Goal: Task Accomplishment & Management: Use online tool/utility

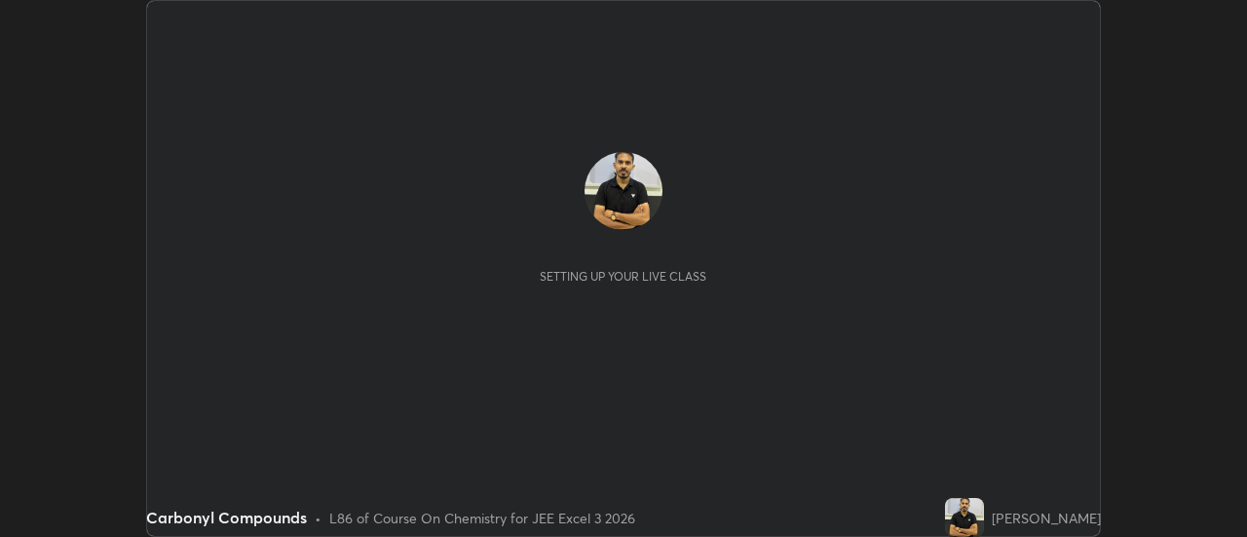
scroll to position [537, 1246]
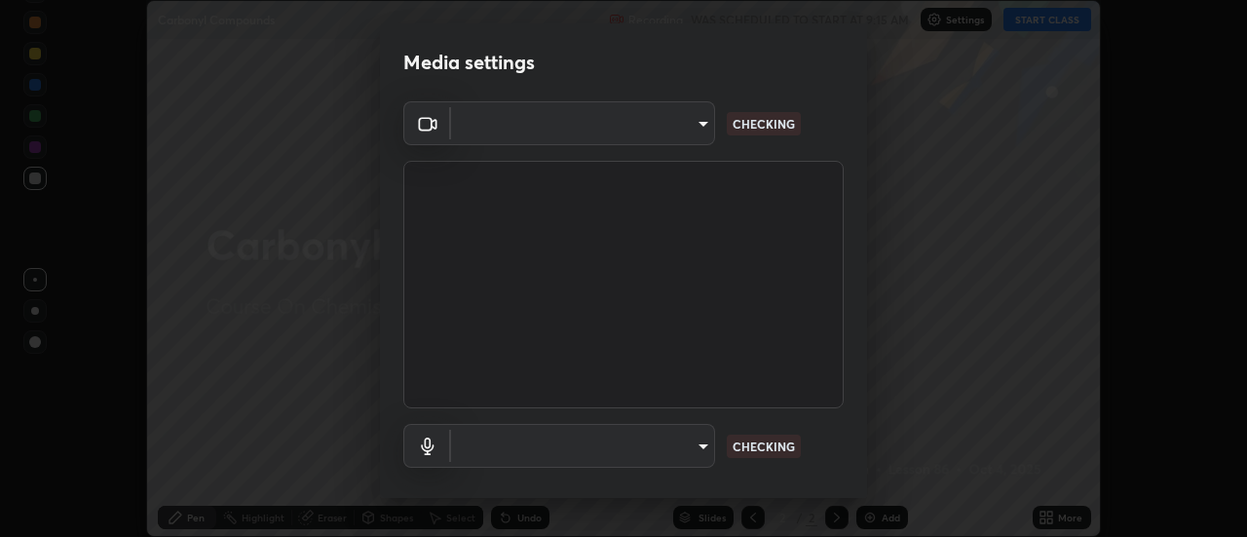
type input "ef013ea04391a6f3c02d818be9d39d876e4c33f846be9846b9b7582d6b98c567"
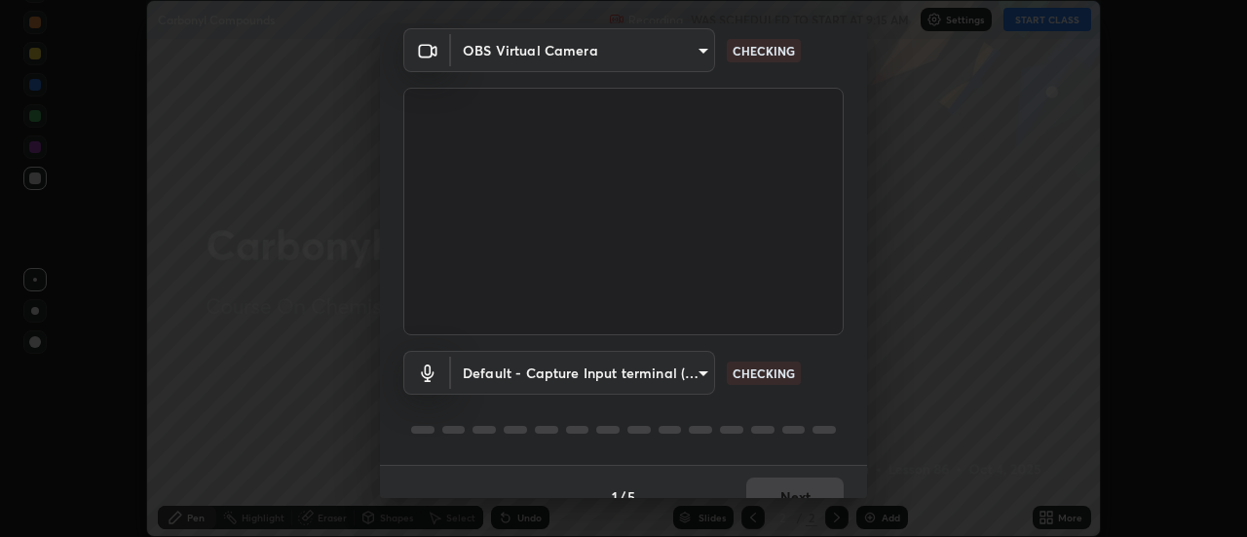
scroll to position [102, 0]
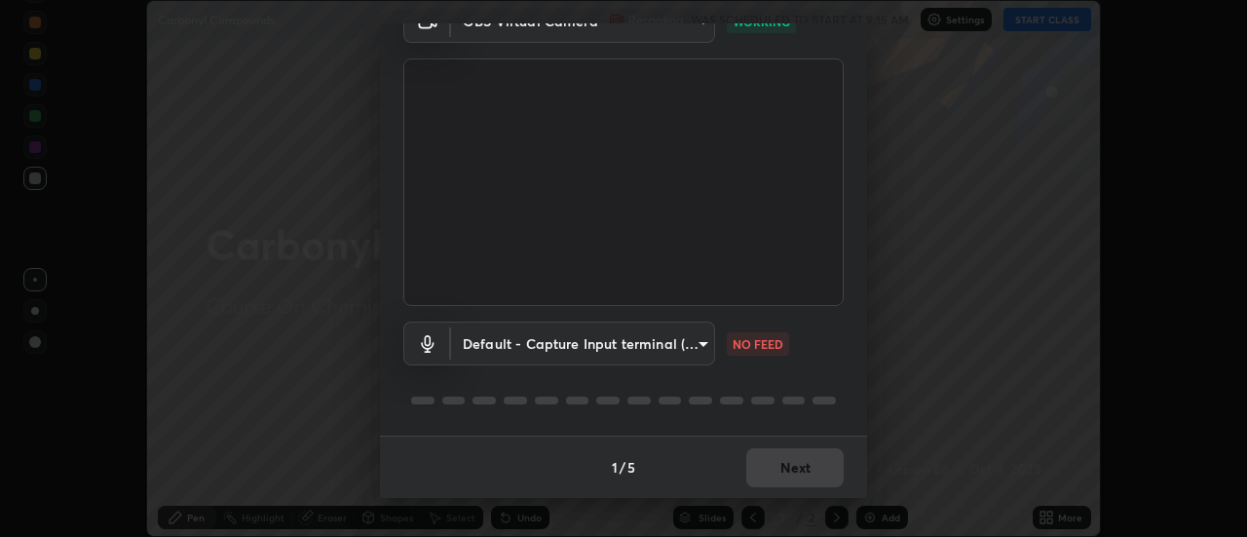
click at [698, 338] on body "Erase all Carbonyl Compounds Recording WAS SCHEDULED TO START AT 9:15 AM Settin…" at bounding box center [623, 268] width 1247 height 537
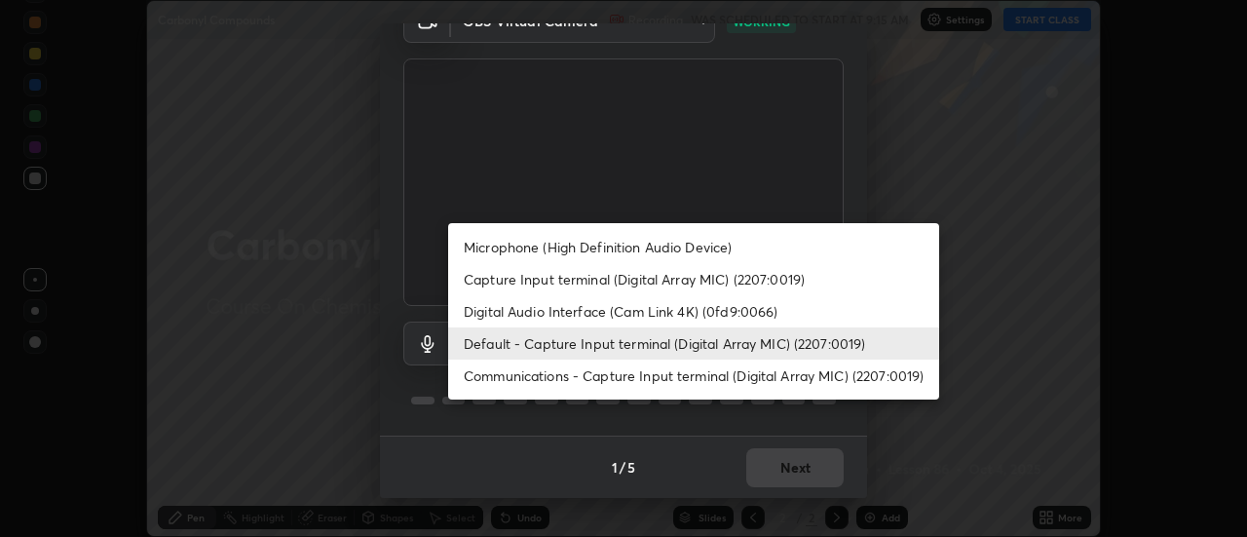
click at [691, 251] on li "Microphone (High Definition Audio Device)" at bounding box center [693, 247] width 491 height 32
type input "b3bd1afc42b78e1f7ac8b3a4c4bde2917a2babeb38db94e672c47aa74309a687"
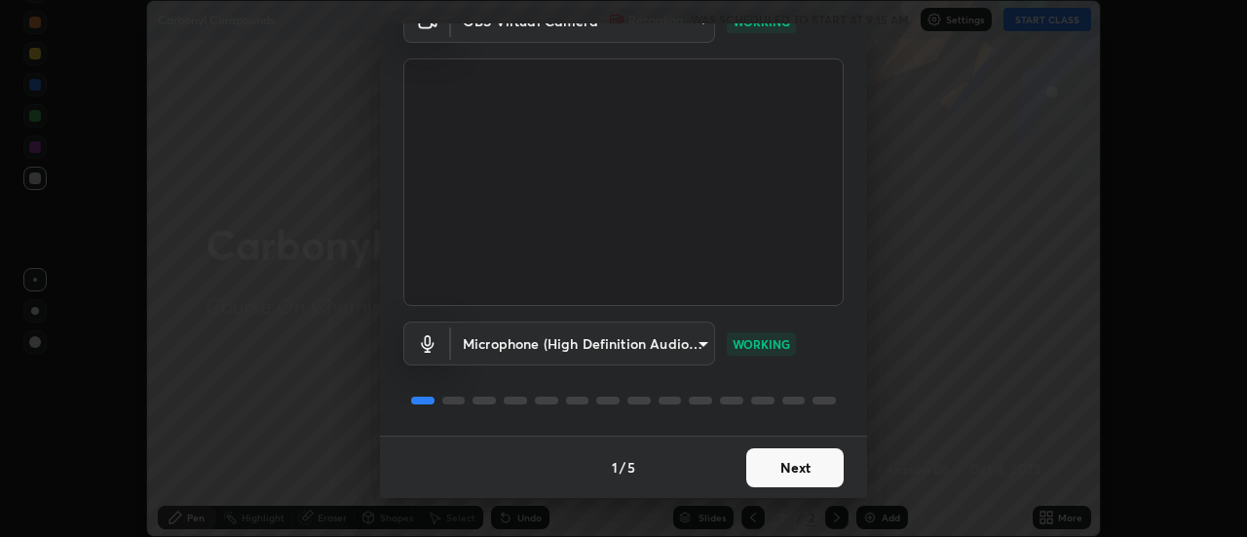
click at [815, 467] on button "Next" at bounding box center [794, 467] width 97 height 39
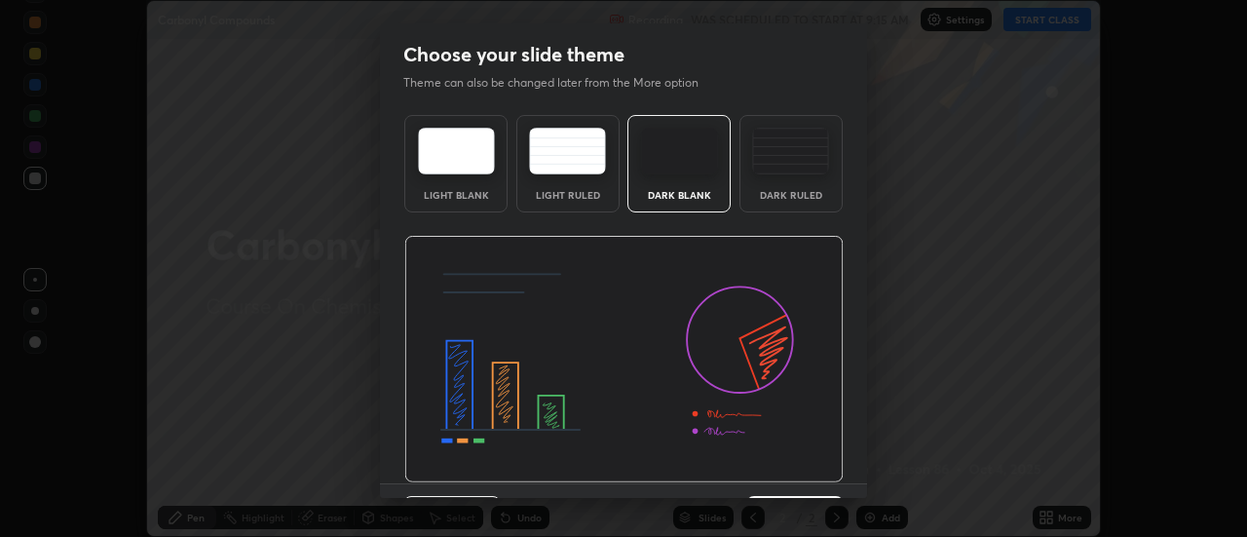
click at [814, 467] on img at bounding box center [623, 360] width 439 height 248
click at [814, 468] on img at bounding box center [623, 360] width 439 height 248
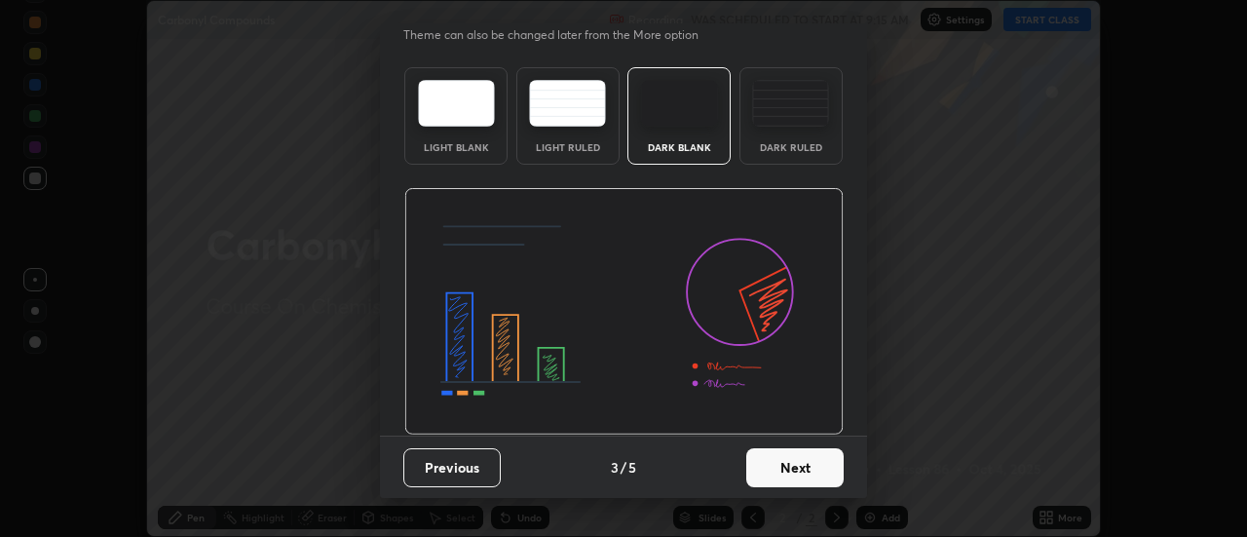
click at [817, 464] on button "Next" at bounding box center [794, 467] width 97 height 39
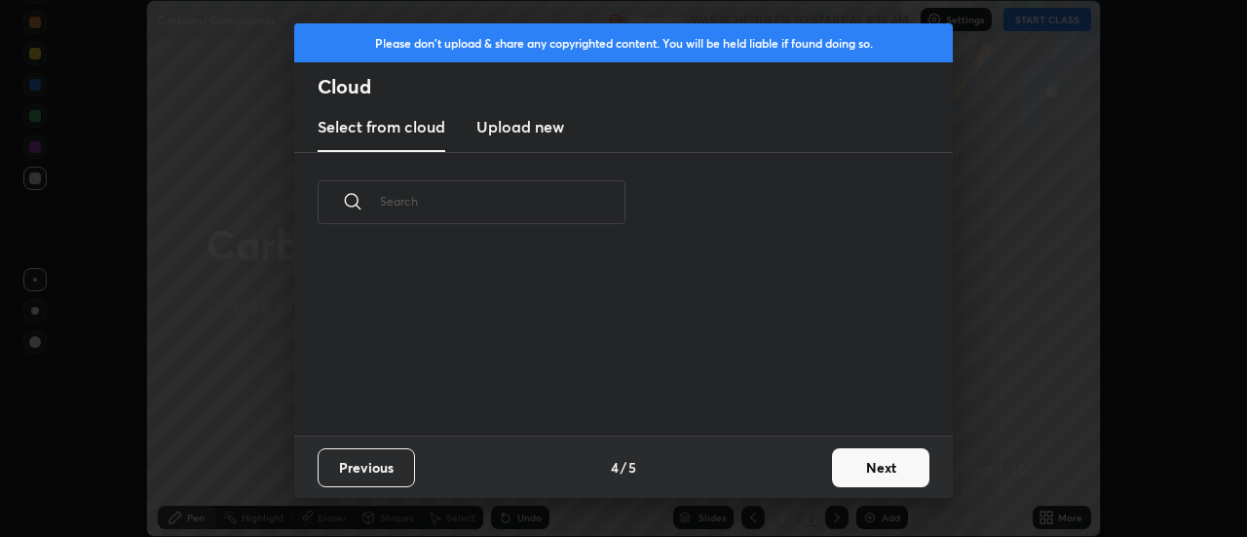
click at [820, 462] on div "Previous 4 / 5 Next" at bounding box center [623, 467] width 659 height 62
click at [834, 467] on button "Next" at bounding box center [880, 467] width 97 height 39
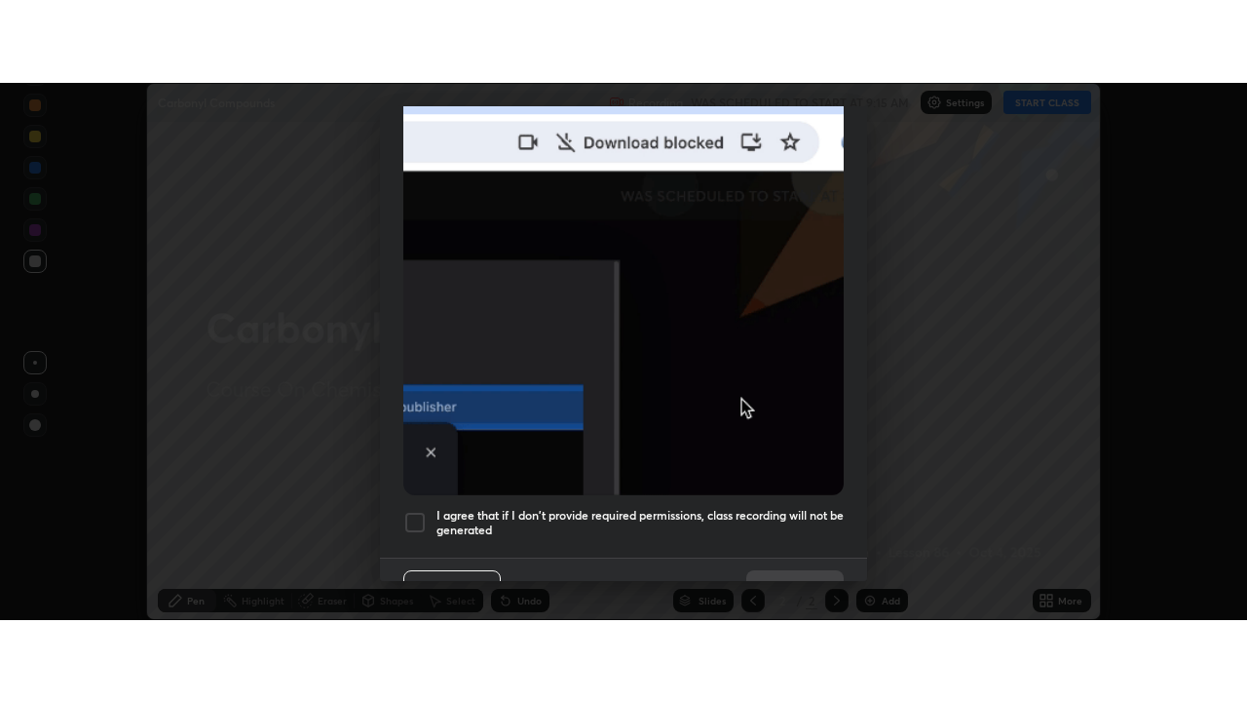
scroll to position [500, 0]
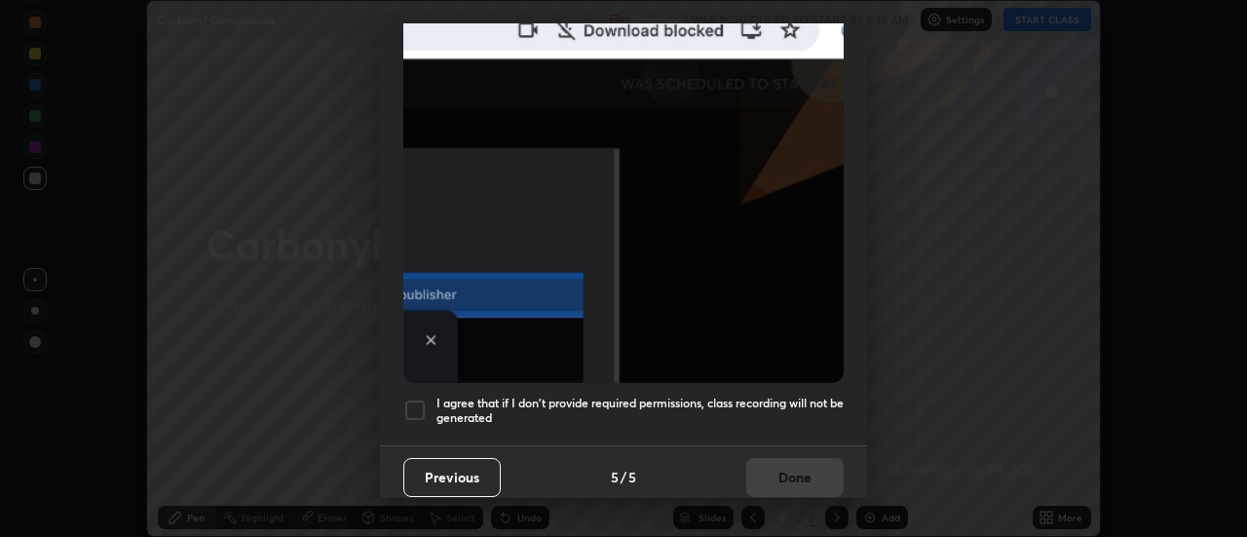
click at [810, 396] on h5 "I agree that if I don't provide required permissions, class recording will not …" at bounding box center [640, 411] width 407 height 30
click at [801, 458] on button "Done" at bounding box center [794, 477] width 97 height 39
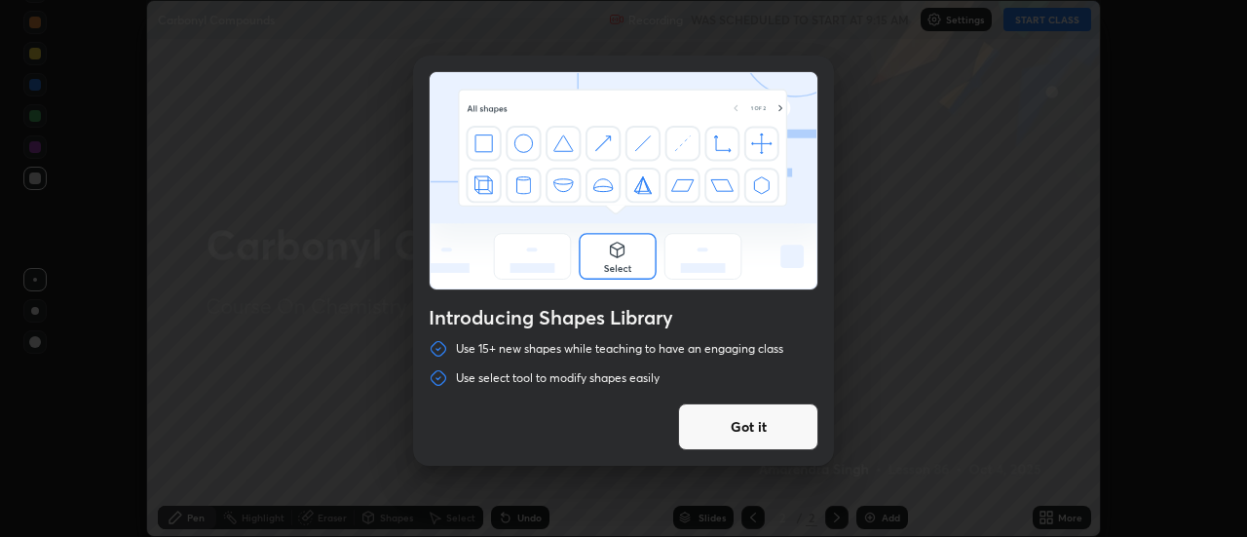
click at [772, 426] on button "Got it" at bounding box center [748, 426] width 140 height 47
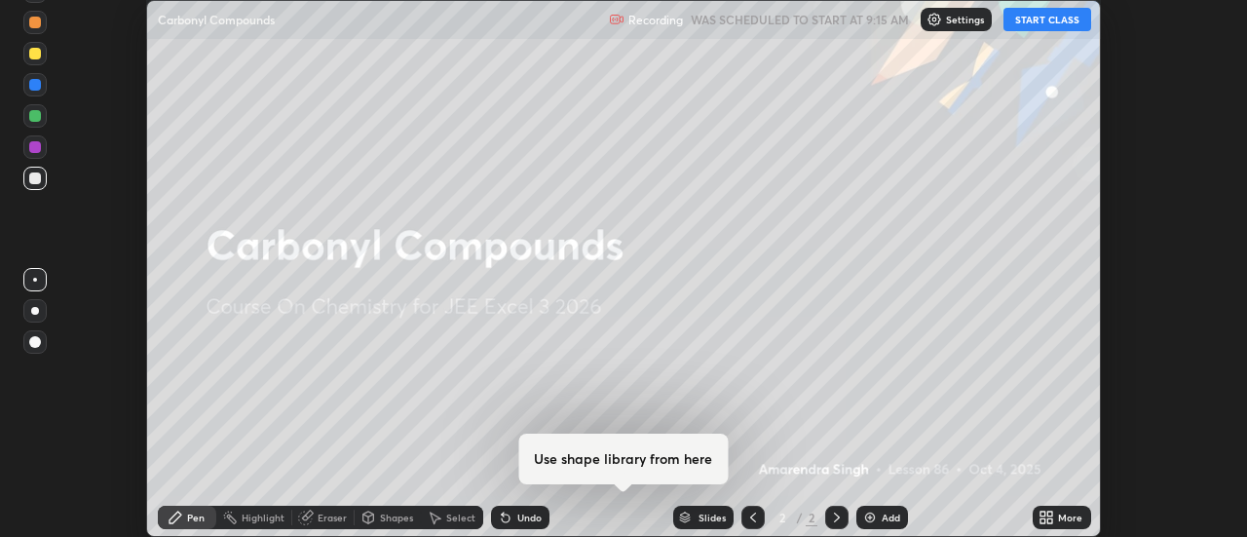
click at [1049, 22] on button "START CLASS" at bounding box center [1048, 19] width 88 height 23
click at [1066, 517] on div "More" at bounding box center [1070, 518] width 24 height 10
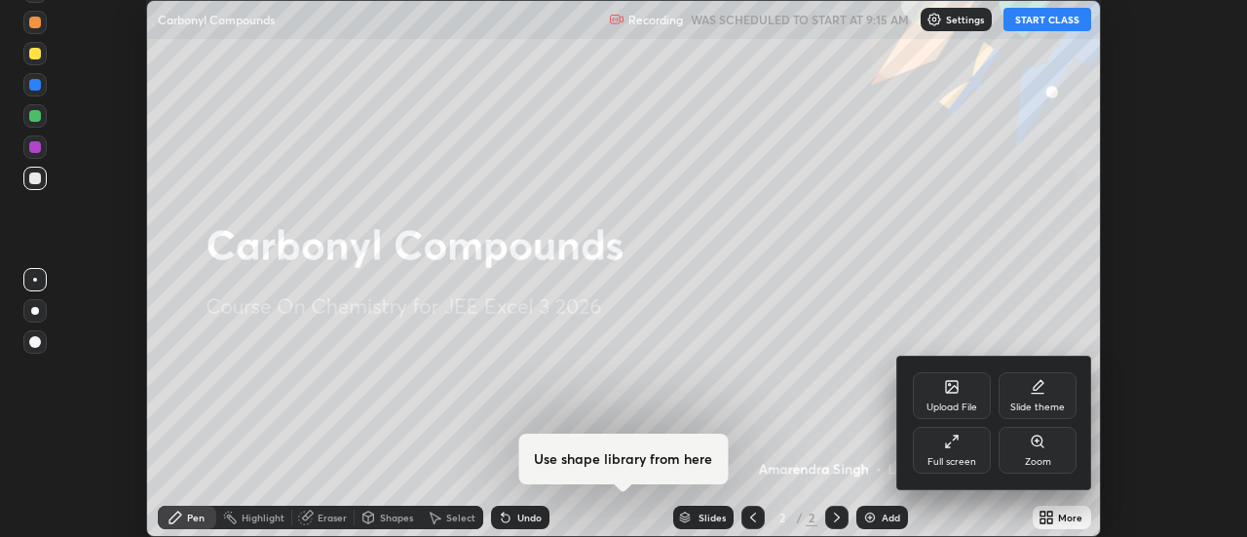
click at [968, 447] on div "Full screen" at bounding box center [952, 450] width 78 height 47
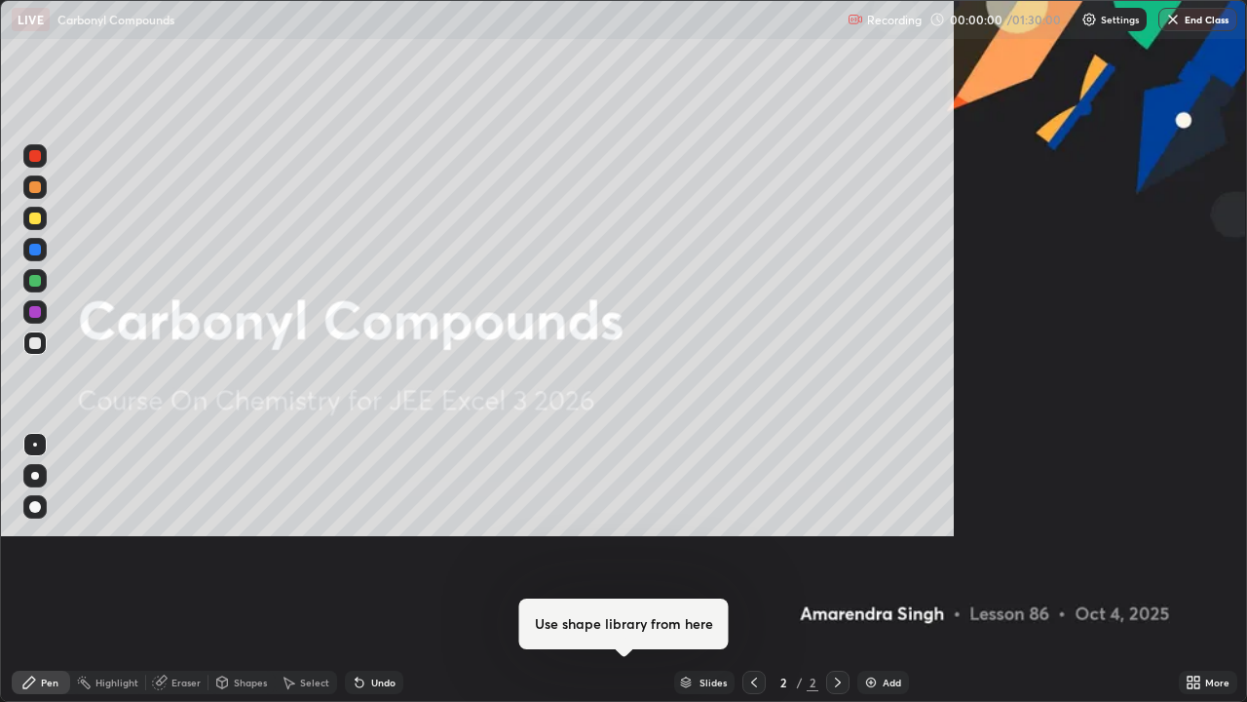
scroll to position [702, 1247]
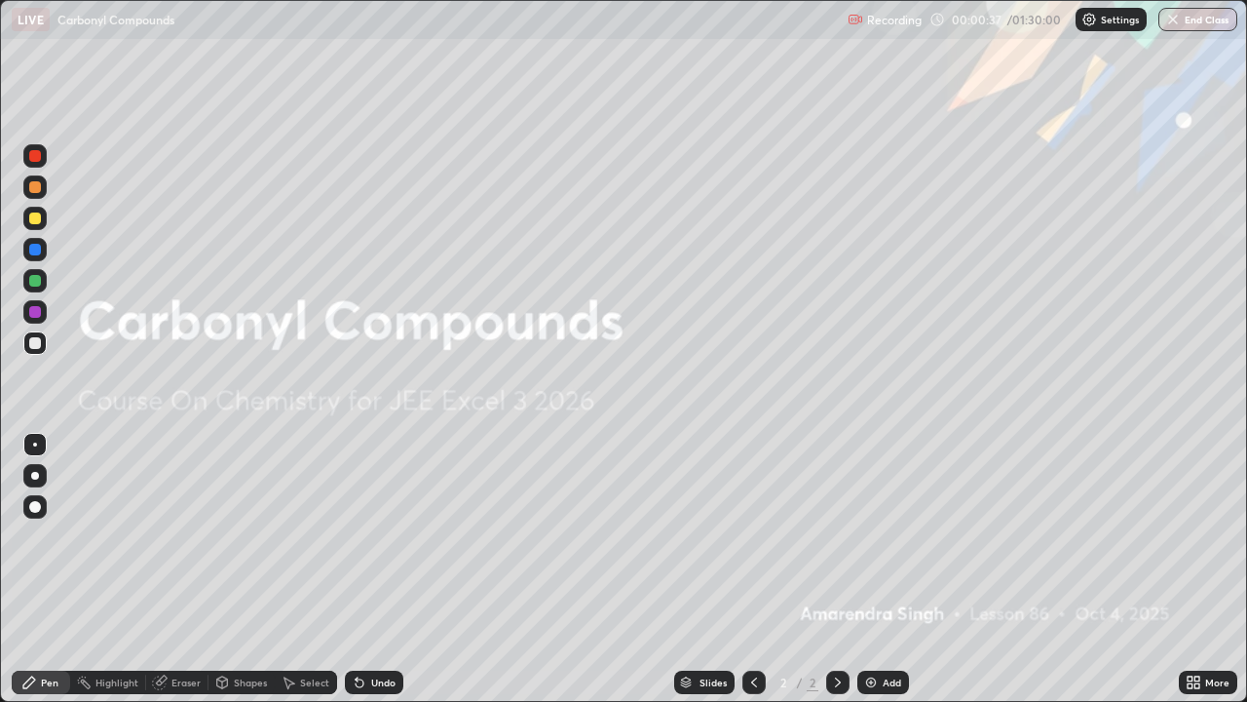
click at [879, 536] on div "Add" at bounding box center [883, 681] width 52 height 23
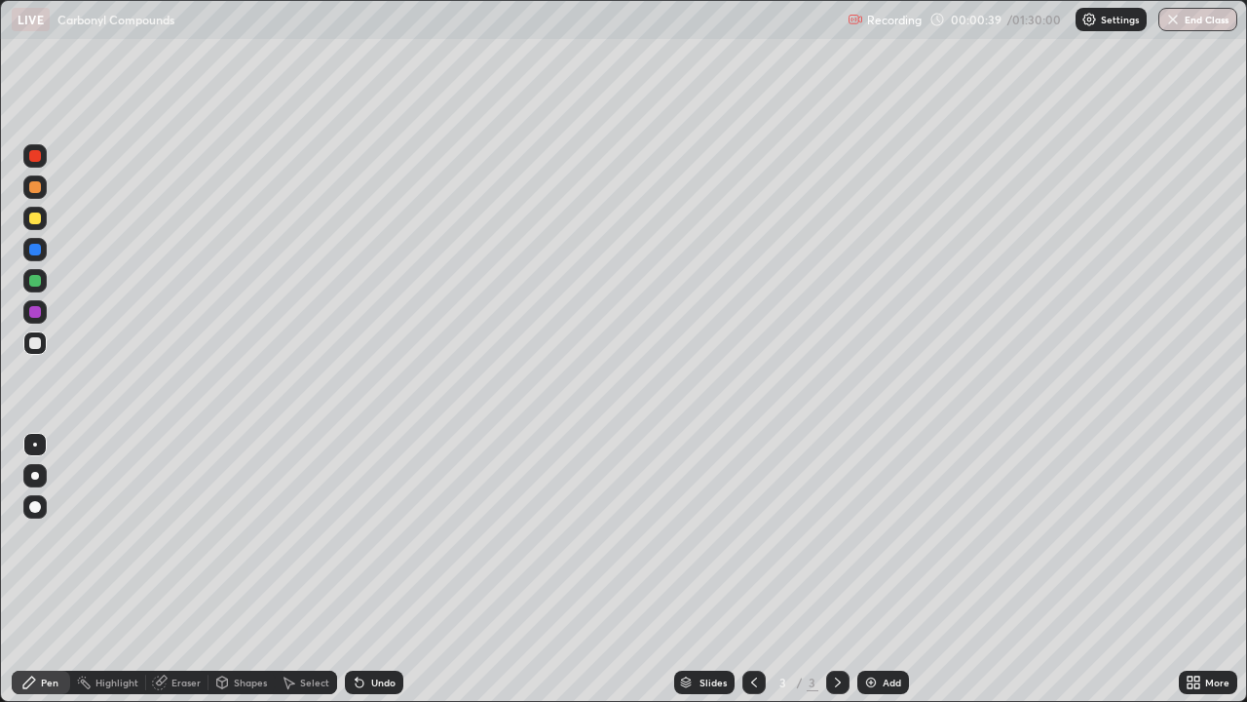
click at [38, 159] on div at bounding box center [35, 156] width 12 height 12
click at [33, 218] on div at bounding box center [35, 218] width 12 height 12
click at [24, 247] on div at bounding box center [34, 249] width 23 height 23
click at [35, 250] on div at bounding box center [35, 250] width 12 height 12
click at [27, 220] on div at bounding box center [34, 218] width 23 height 23
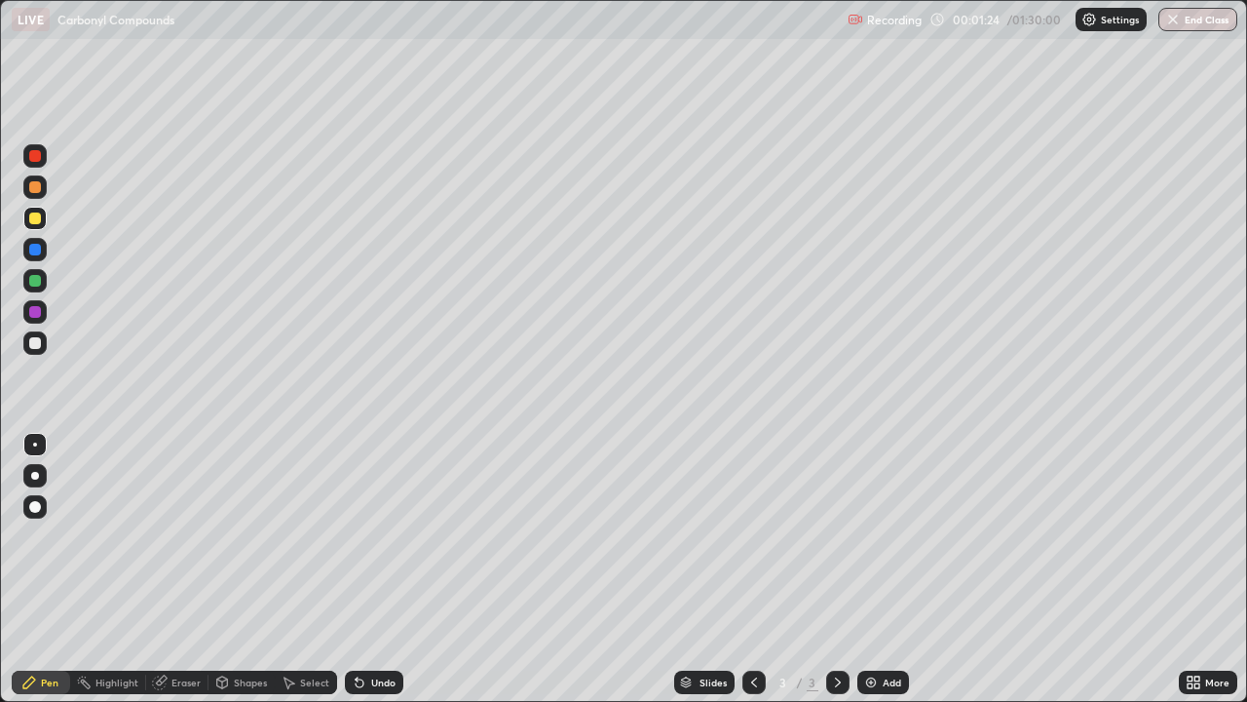
click at [36, 343] on div at bounding box center [35, 343] width 12 height 12
click at [373, 536] on div "Undo" at bounding box center [383, 682] width 24 height 10
click at [371, 536] on div "Undo" at bounding box center [383, 682] width 24 height 10
click at [372, 536] on div "Undo" at bounding box center [374, 681] width 58 height 23
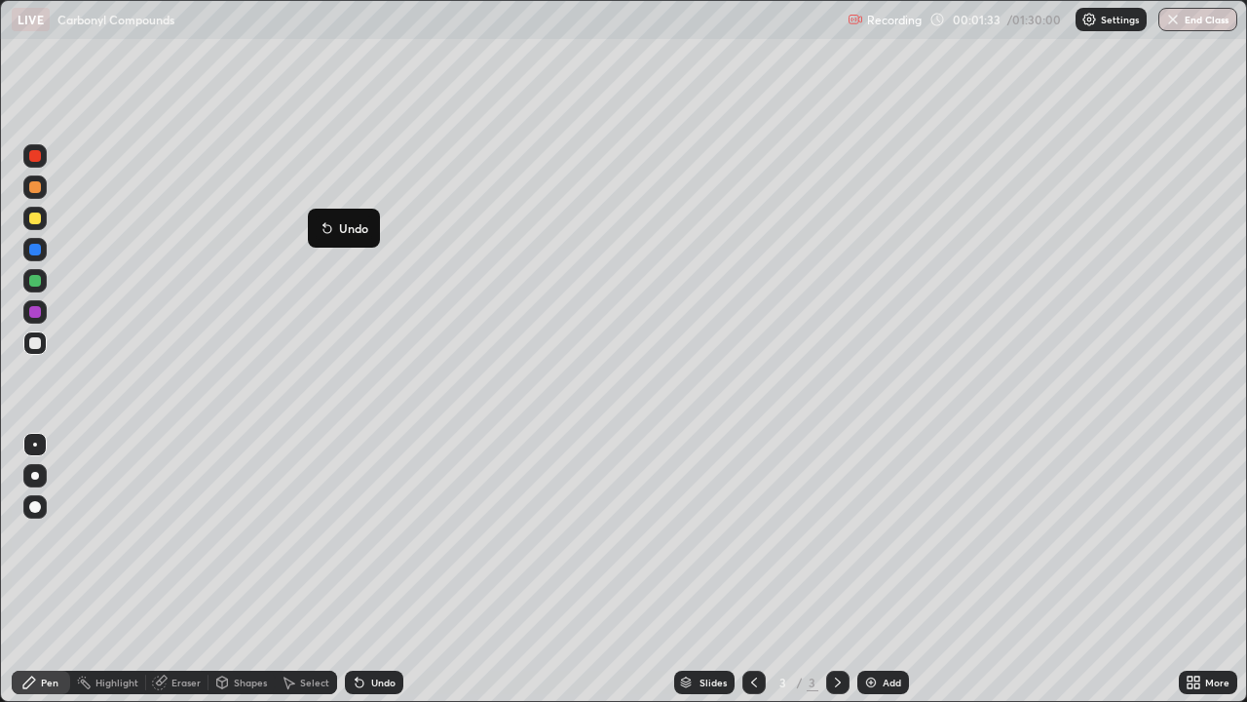
click at [316, 220] on button "Undo" at bounding box center [344, 227] width 57 height 23
click at [31, 248] on div at bounding box center [35, 250] width 12 height 12
click at [35, 313] on div at bounding box center [35, 312] width 12 height 12
click at [24, 226] on div at bounding box center [34, 218] width 23 height 31
click at [38, 342] on div at bounding box center [35, 343] width 12 height 12
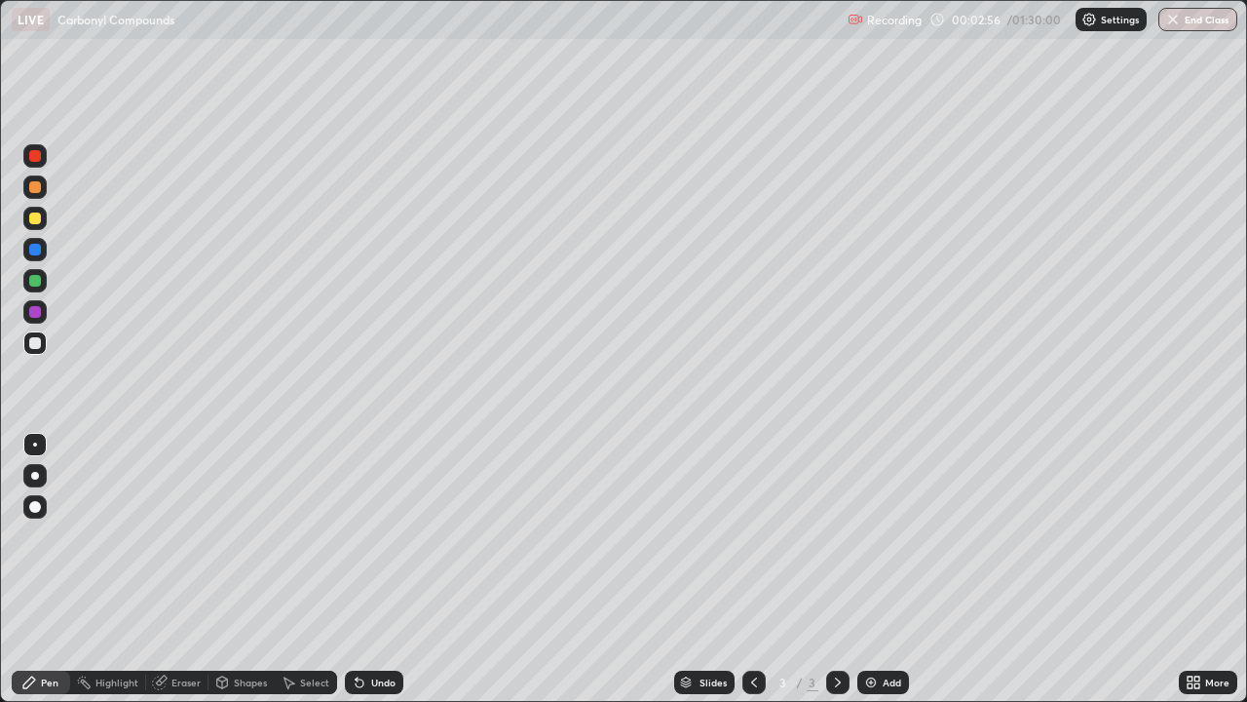
click at [25, 252] on div at bounding box center [34, 249] width 23 height 23
click at [37, 346] on div at bounding box center [35, 343] width 12 height 12
click at [25, 188] on div at bounding box center [34, 186] width 23 height 23
click at [25, 254] on div at bounding box center [34, 249] width 23 height 23
click at [36, 348] on div at bounding box center [35, 343] width 12 height 12
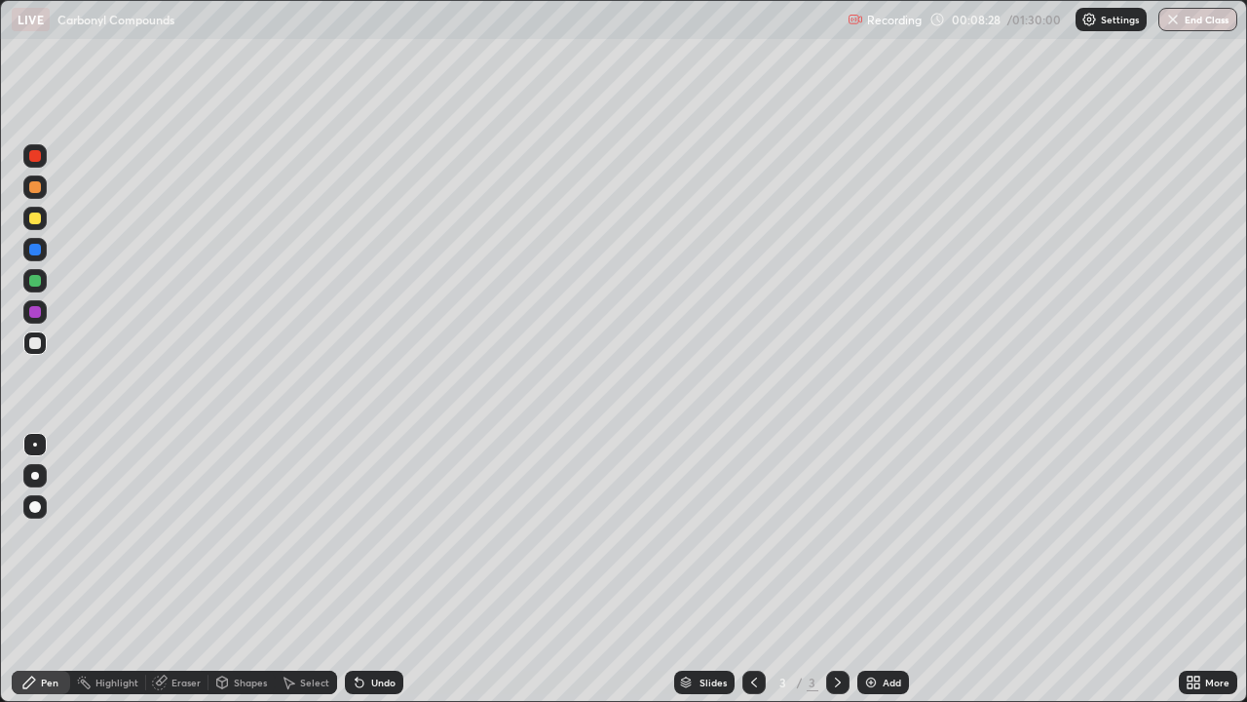
click at [873, 536] on img at bounding box center [871, 682] width 16 height 16
click at [752, 536] on icon at bounding box center [754, 682] width 16 height 16
click at [836, 536] on icon at bounding box center [838, 682] width 16 height 16
click at [30, 166] on div at bounding box center [34, 155] width 23 height 23
click at [25, 222] on div at bounding box center [34, 218] width 23 height 23
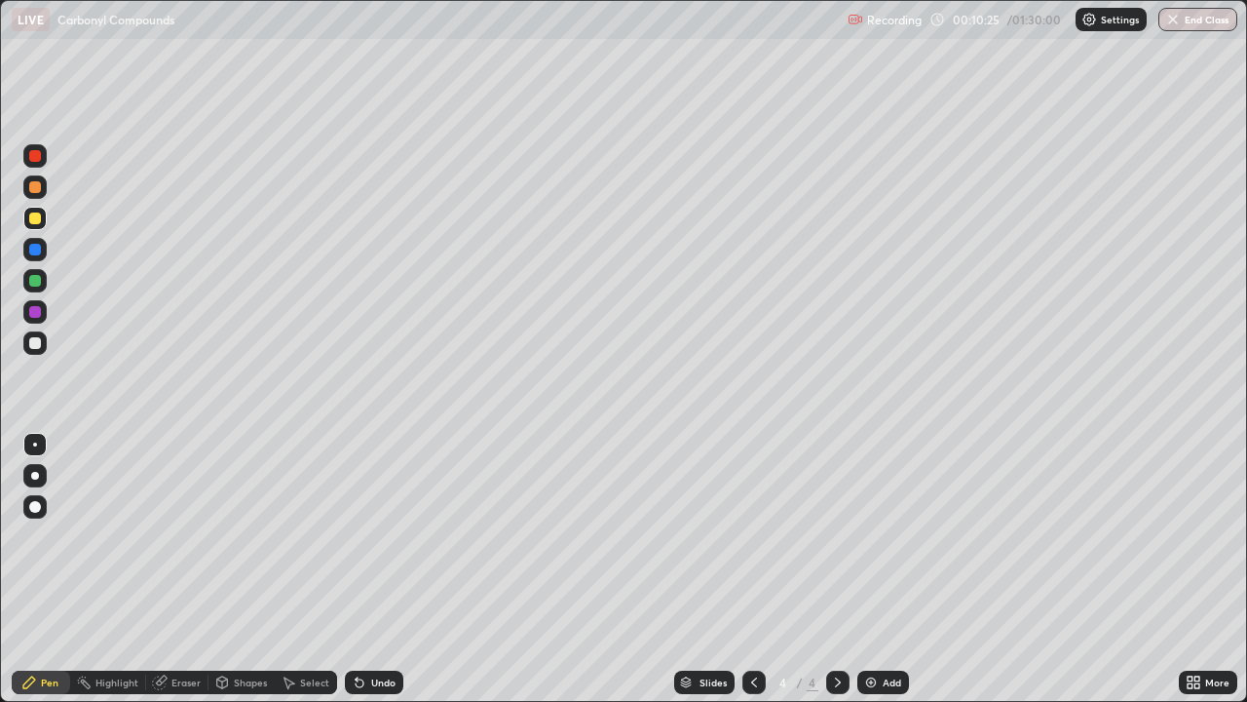
click at [27, 249] on div at bounding box center [34, 249] width 23 height 23
click at [25, 316] on div at bounding box center [34, 311] width 23 height 23
click at [26, 318] on div at bounding box center [34, 311] width 23 height 23
click at [33, 343] on div at bounding box center [35, 343] width 12 height 12
click at [27, 214] on div at bounding box center [34, 218] width 23 height 23
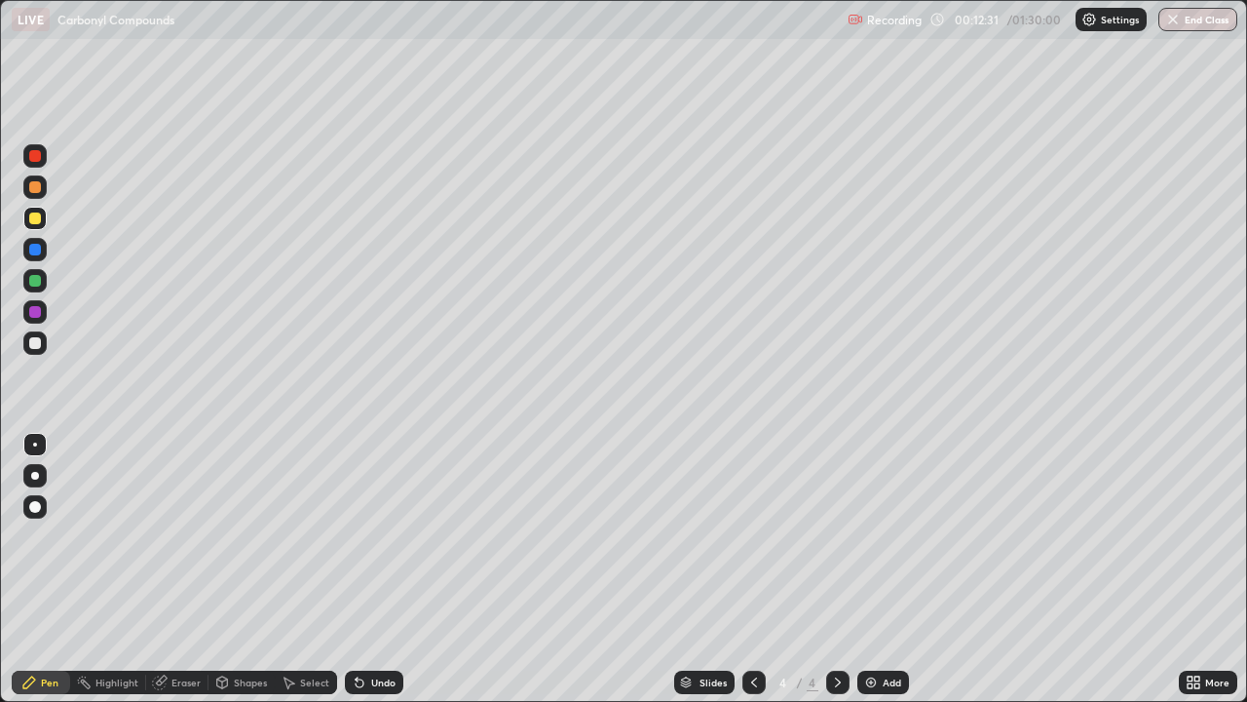
click at [23, 258] on div at bounding box center [34, 249] width 23 height 31
click at [43, 307] on div at bounding box center [34, 311] width 23 height 23
click at [27, 217] on div at bounding box center [34, 218] width 23 height 23
click at [26, 252] on div at bounding box center [34, 249] width 23 height 23
click at [36, 314] on div at bounding box center [35, 312] width 12 height 12
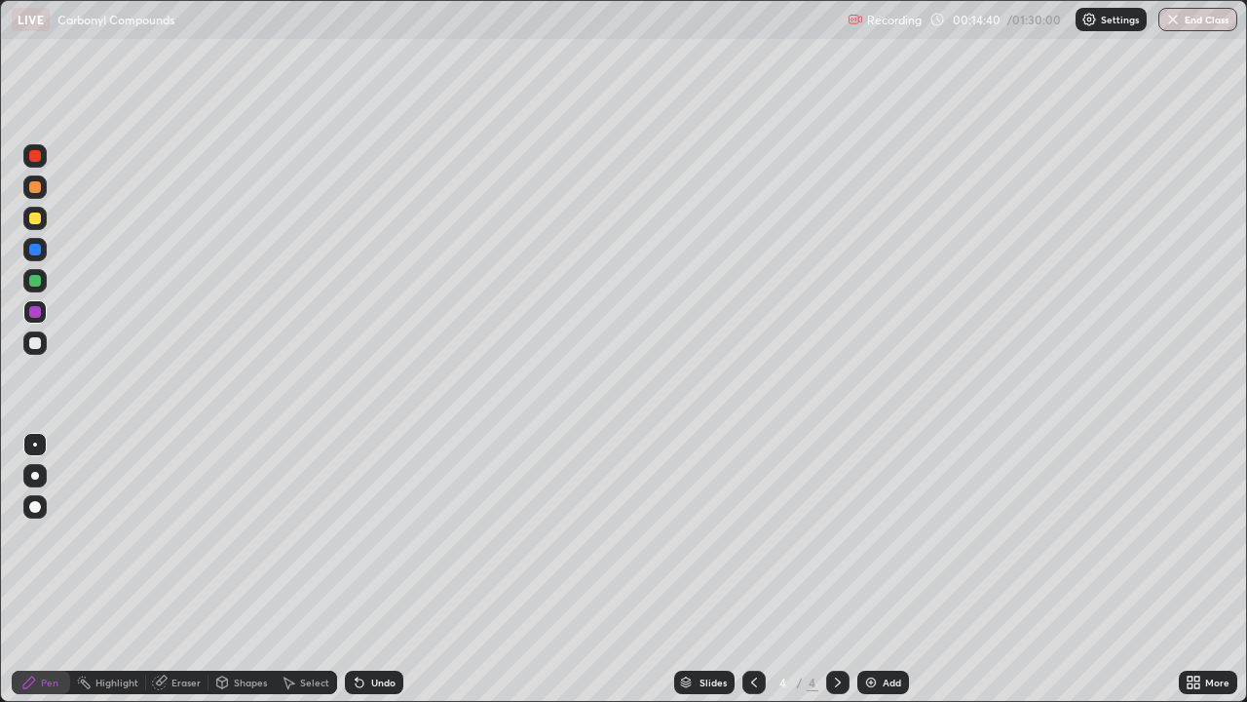
click at [27, 341] on div at bounding box center [34, 342] width 23 height 23
click at [879, 536] on div "Add" at bounding box center [883, 681] width 52 height 23
click at [38, 154] on div at bounding box center [35, 156] width 12 height 12
click at [752, 536] on icon at bounding box center [754, 682] width 16 height 16
click at [836, 536] on icon at bounding box center [838, 682] width 16 height 16
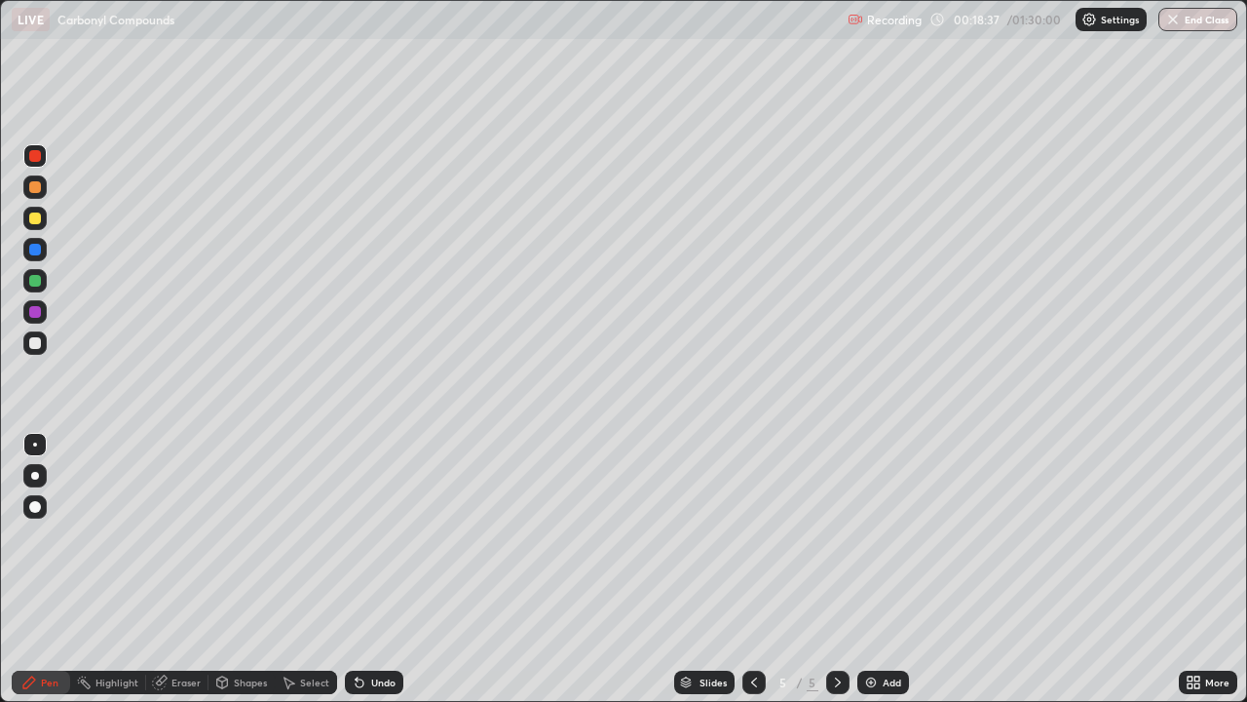
click at [31, 283] on div at bounding box center [35, 281] width 12 height 12
click at [34, 251] on div at bounding box center [35, 250] width 12 height 12
click at [37, 348] on div at bounding box center [35, 343] width 12 height 12
click at [752, 536] on icon at bounding box center [754, 682] width 16 height 16
click at [834, 536] on icon at bounding box center [838, 682] width 16 height 16
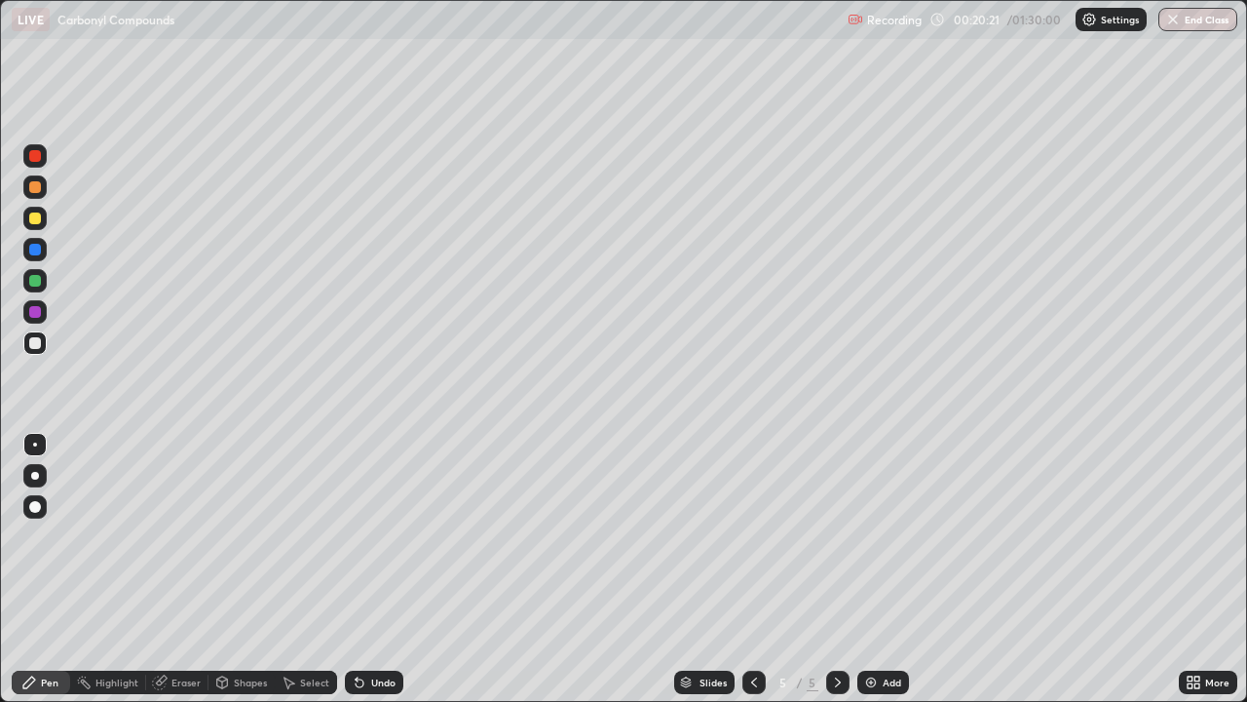
click at [35, 226] on div at bounding box center [34, 218] width 23 height 23
click at [46, 345] on div at bounding box center [34, 342] width 23 height 23
click at [40, 309] on div at bounding box center [35, 312] width 12 height 12
click at [378, 536] on div "Undo" at bounding box center [383, 682] width 24 height 10
click at [367, 536] on div "Undo" at bounding box center [374, 681] width 58 height 23
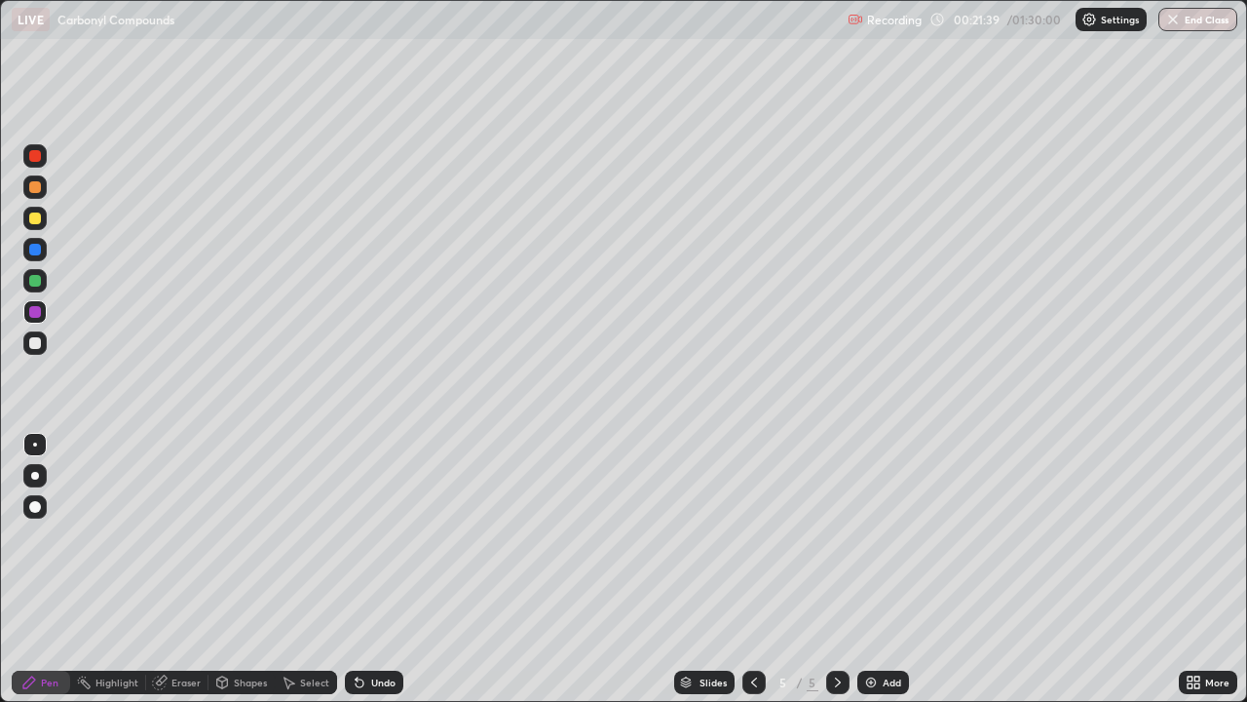
click at [39, 344] on div at bounding box center [35, 343] width 12 height 12
click at [32, 314] on div at bounding box center [35, 312] width 12 height 12
click at [29, 351] on div at bounding box center [34, 342] width 23 height 23
click at [875, 536] on img at bounding box center [871, 682] width 16 height 16
click at [39, 154] on div at bounding box center [35, 156] width 12 height 12
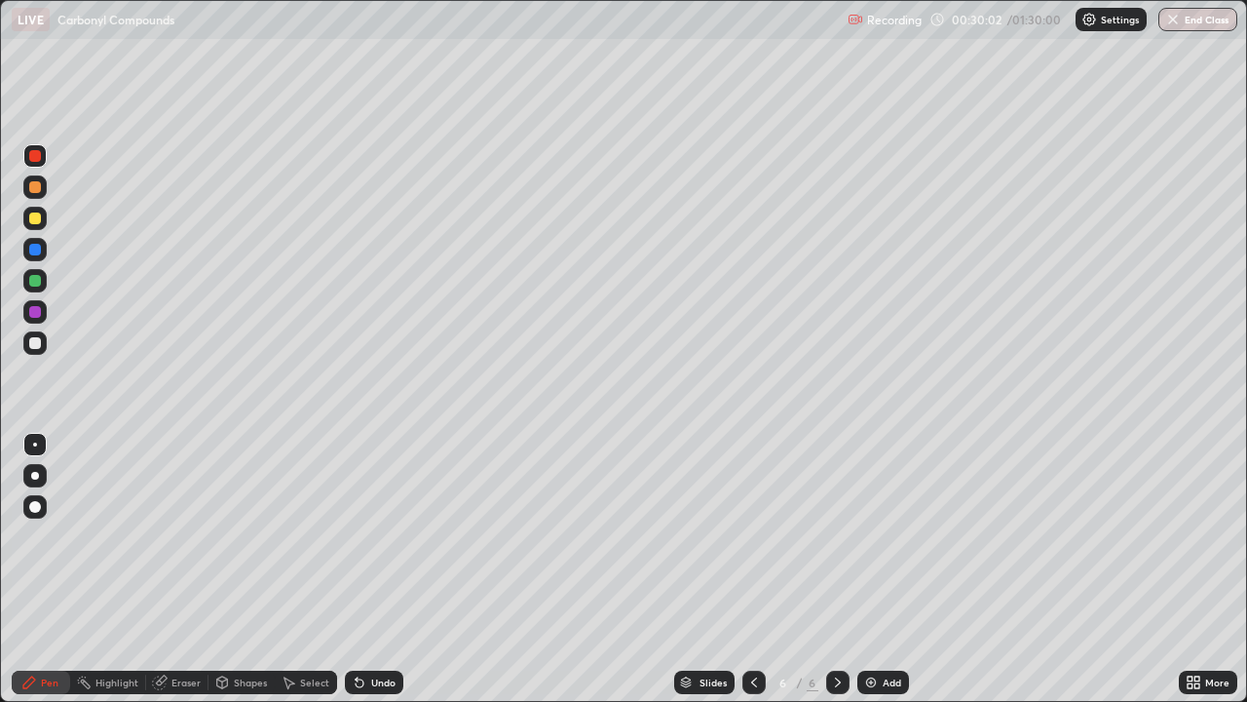
click at [754, 536] on icon at bounding box center [754, 682] width 16 height 16
click at [836, 536] on div at bounding box center [837, 681] width 23 height 23
click at [39, 220] on div at bounding box center [35, 218] width 12 height 12
click at [385, 536] on div "Undo" at bounding box center [374, 681] width 58 height 23
click at [384, 536] on div "Undo" at bounding box center [374, 681] width 58 height 23
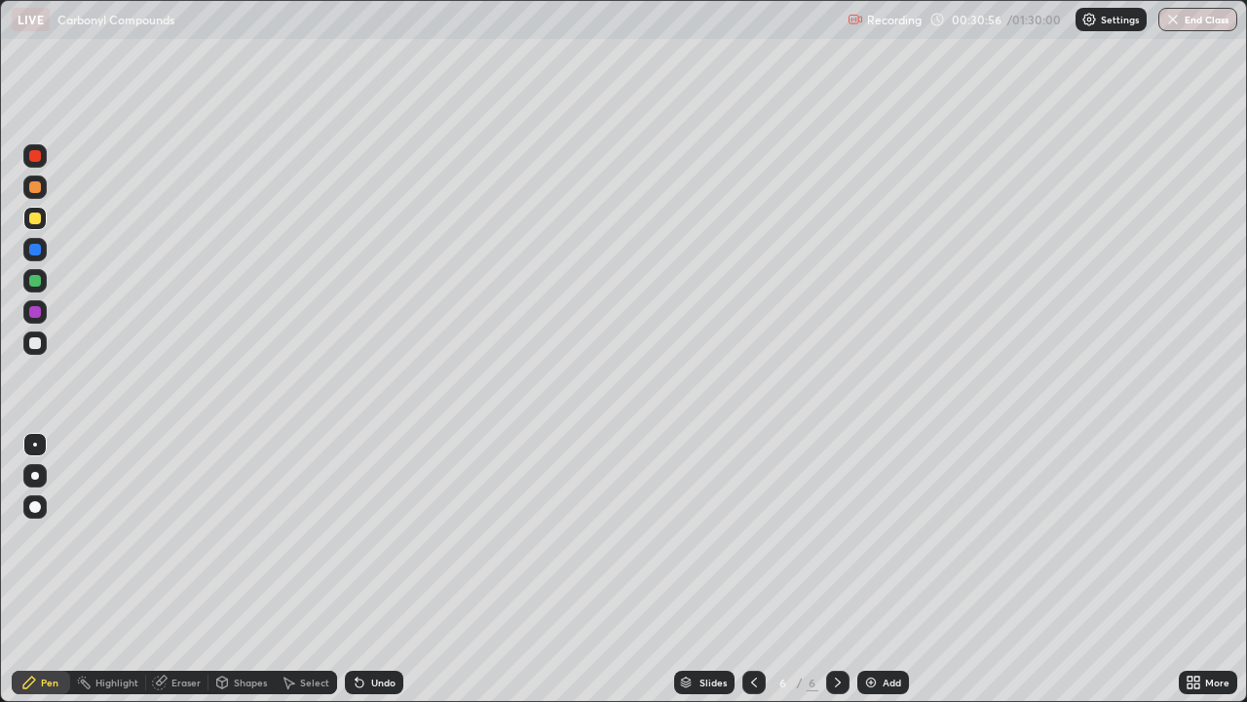
click at [365, 536] on div "Undo" at bounding box center [374, 681] width 58 height 23
click at [35, 311] on div at bounding box center [35, 312] width 12 height 12
click at [29, 342] on div at bounding box center [35, 343] width 12 height 12
click at [29, 252] on div at bounding box center [35, 250] width 12 height 12
click at [35, 251] on div at bounding box center [35, 250] width 12 height 12
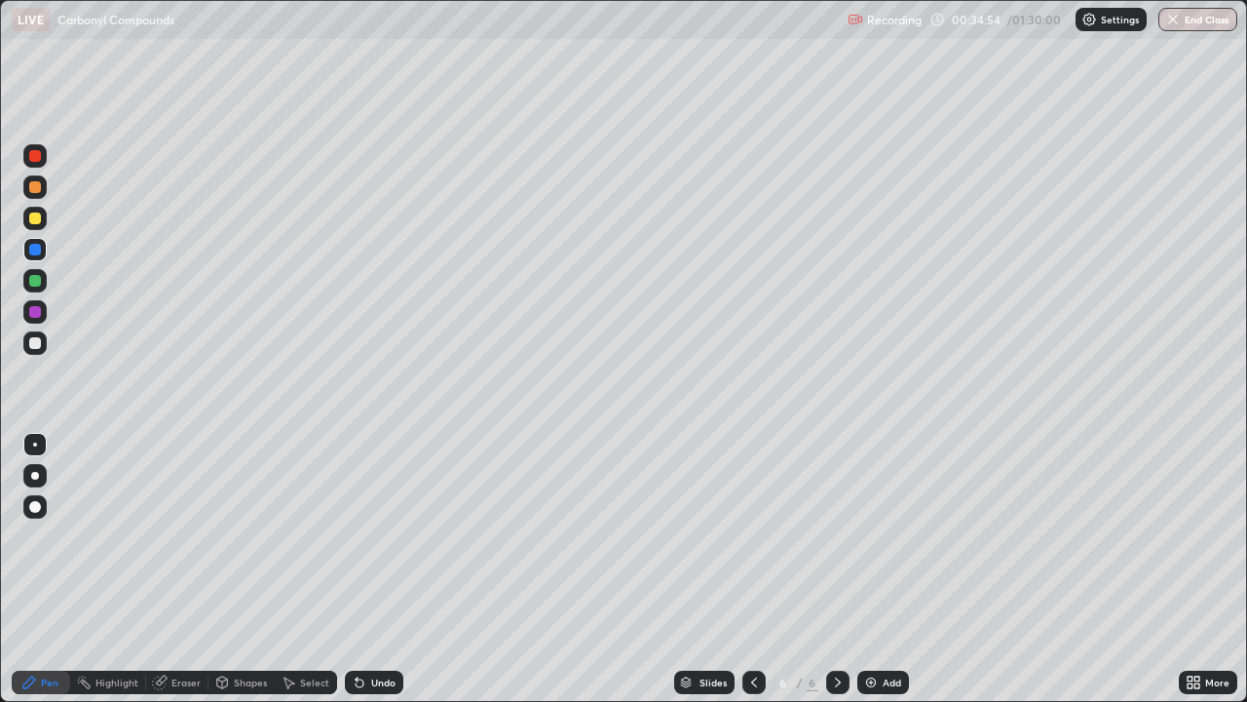
click at [33, 282] on div at bounding box center [35, 281] width 12 height 12
click at [883, 536] on div "Add" at bounding box center [892, 682] width 19 height 10
click at [40, 152] on div at bounding box center [35, 156] width 12 height 12
click at [362, 536] on icon at bounding box center [360, 682] width 16 height 16
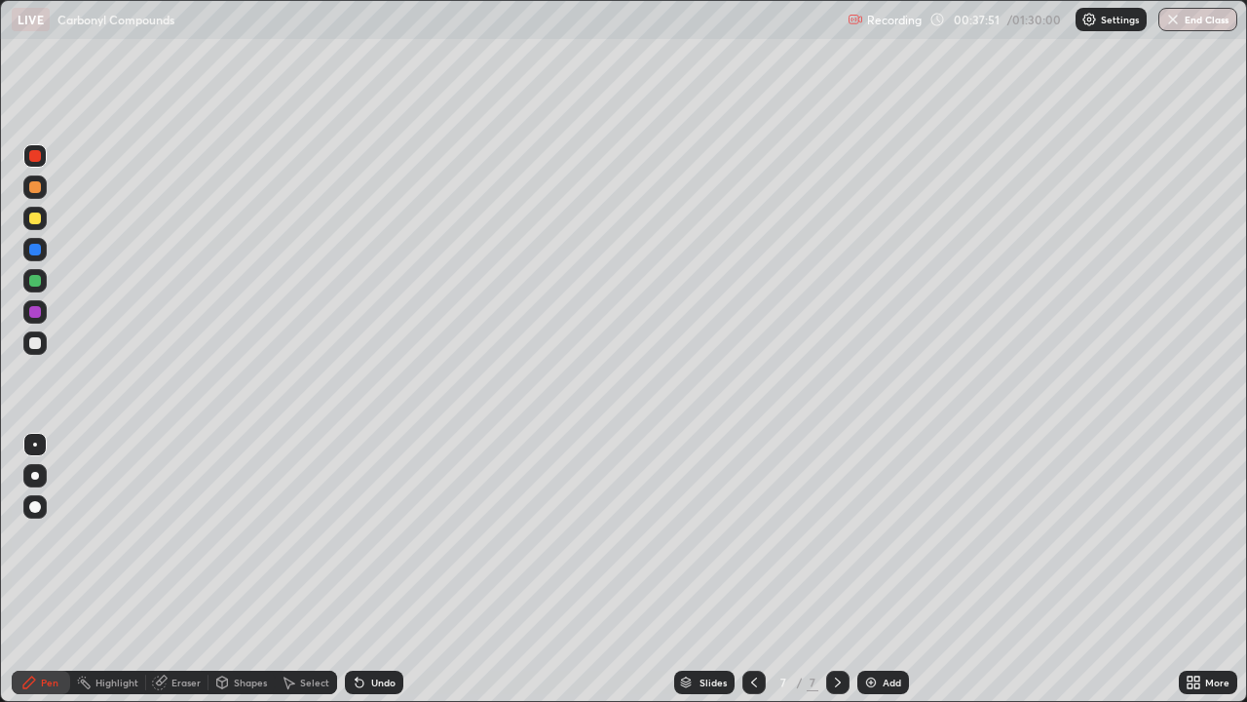
click at [361, 536] on icon at bounding box center [360, 682] width 16 height 16
click at [356, 536] on icon at bounding box center [357, 678] width 2 height 2
click at [357, 536] on icon at bounding box center [360, 683] width 8 height 8
click at [359, 536] on icon at bounding box center [360, 683] width 8 height 8
click at [358, 536] on icon at bounding box center [360, 683] width 8 height 8
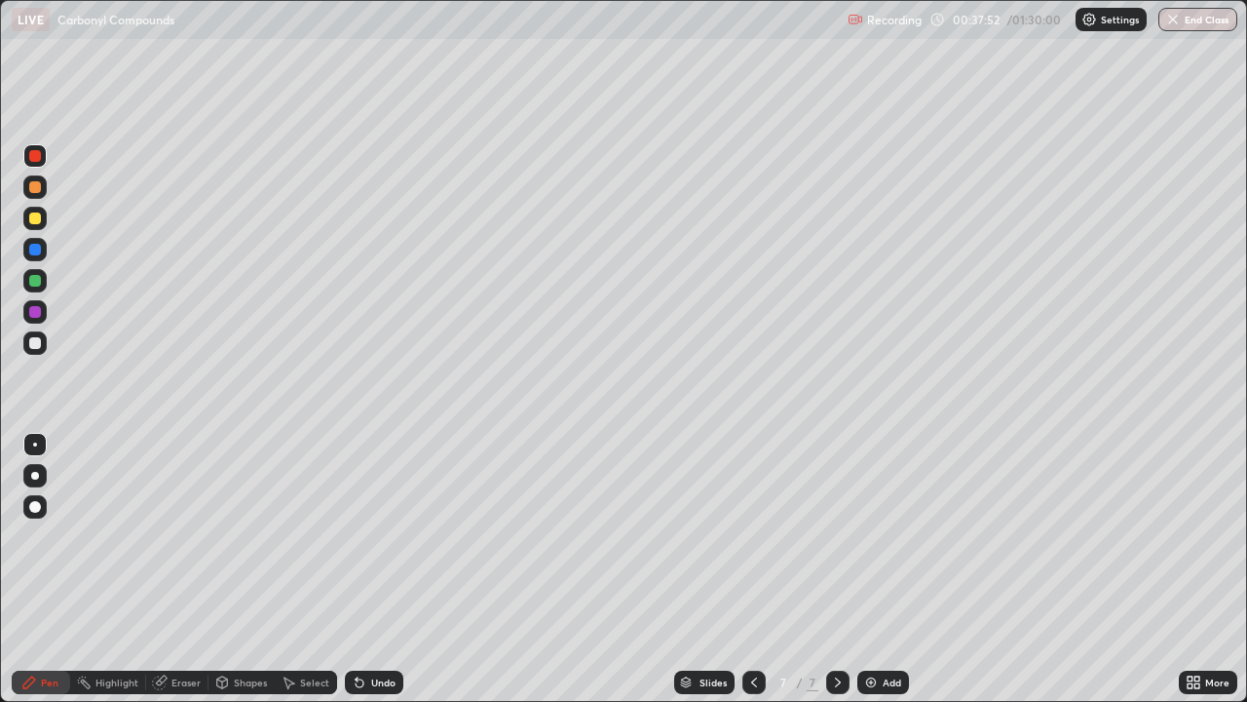
click at [357, 536] on icon at bounding box center [360, 683] width 8 height 8
click at [356, 536] on icon at bounding box center [360, 683] width 8 height 8
click at [357, 536] on icon at bounding box center [360, 683] width 8 height 8
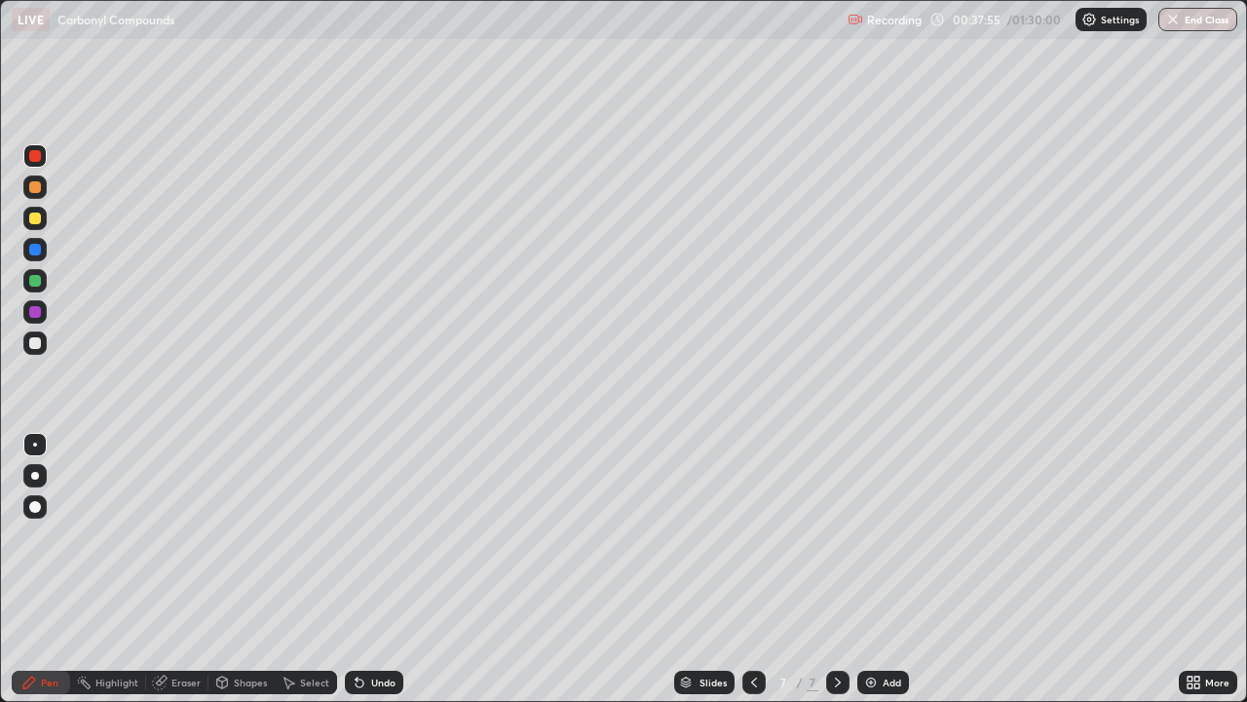
click at [360, 536] on div "Undo" at bounding box center [374, 681] width 58 height 23
click at [362, 536] on div "Undo" at bounding box center [374, 681] width 58 height 23
click at [363, 536] on div "Undo" at bounding box center [374, 681] width 58 height 23
click at [42, 229] on div at bounding box center [34, 218] width 23 height 31
click at [40, 353] on div at bounding box center [34, 342] width 23 height 23
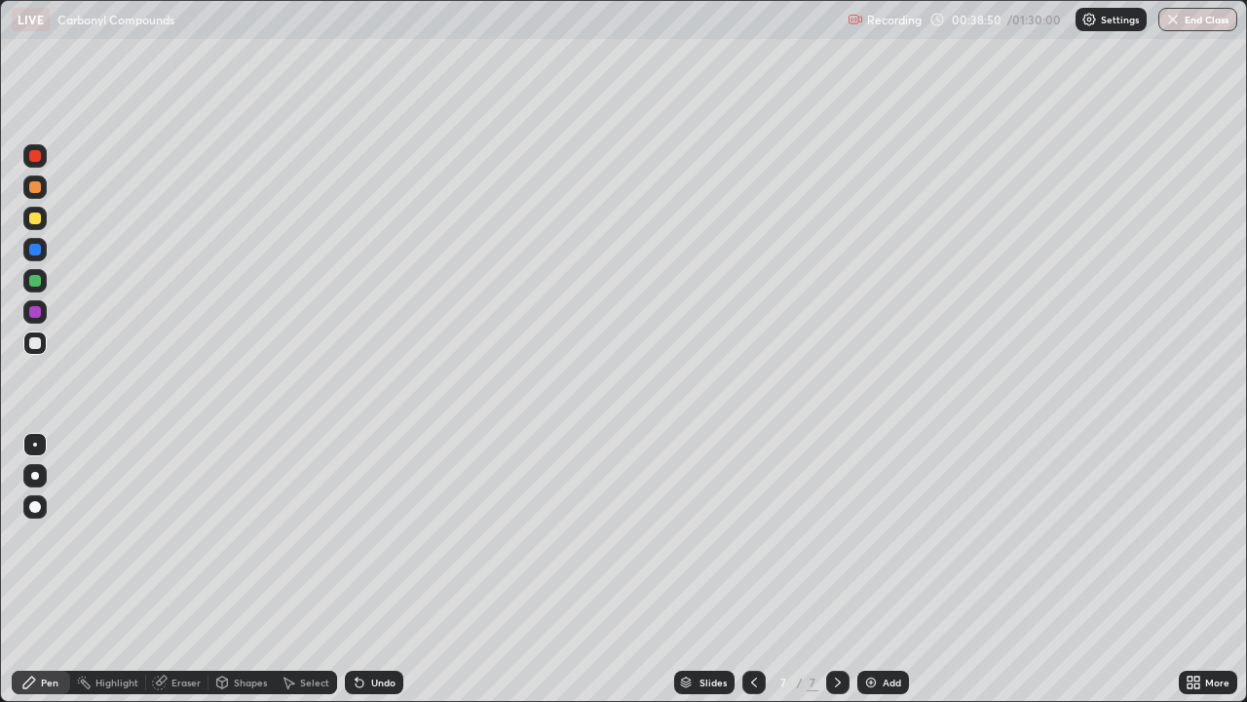
click at [24, 222] on div at bounding box center [34, 218] width 23 height 23
click at [31, 225] on div at bounding box center [34, 218] width 23 height 23
click at [30, 164] on div at bounding box center [34, 155] width 23 height 23
click at [34, 223] on div at bounding box center [35, 218] width 12 height 12
click at [31, 281] on div at bounding box center [35, 281] width 12 height 12
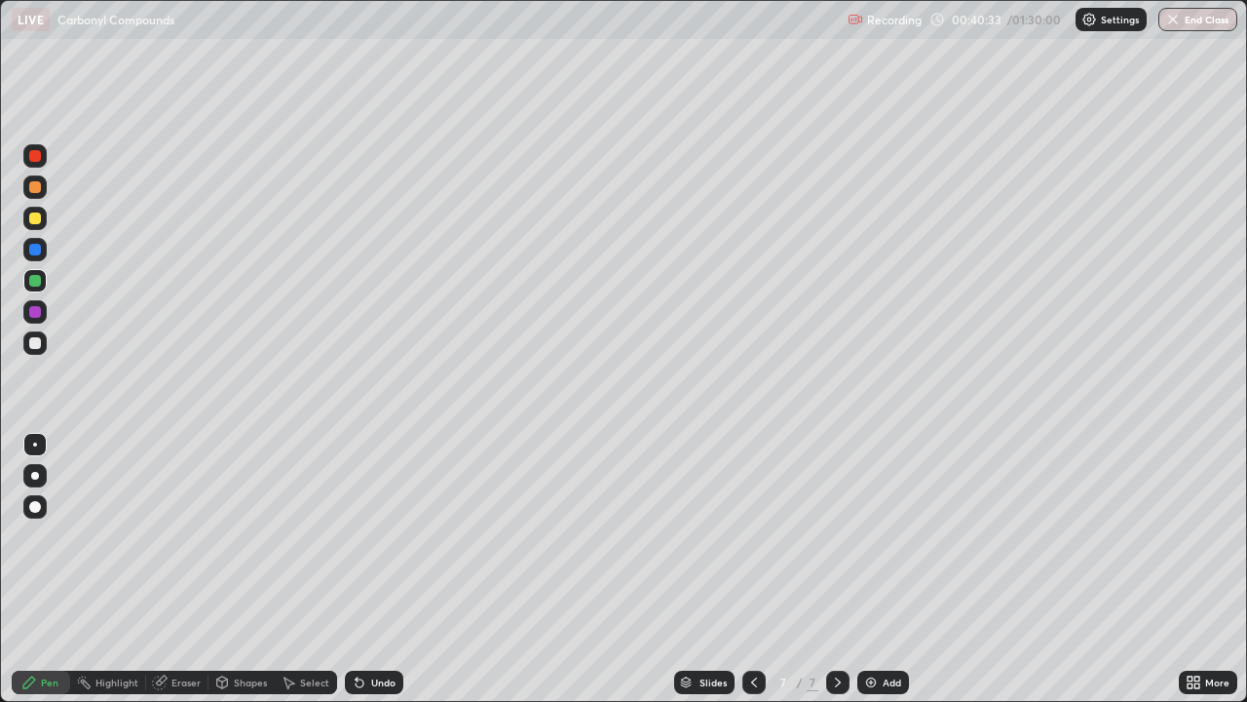
click at [175, 536] on div "Eraser" at bounding box center [185, 682] width 29 height 10
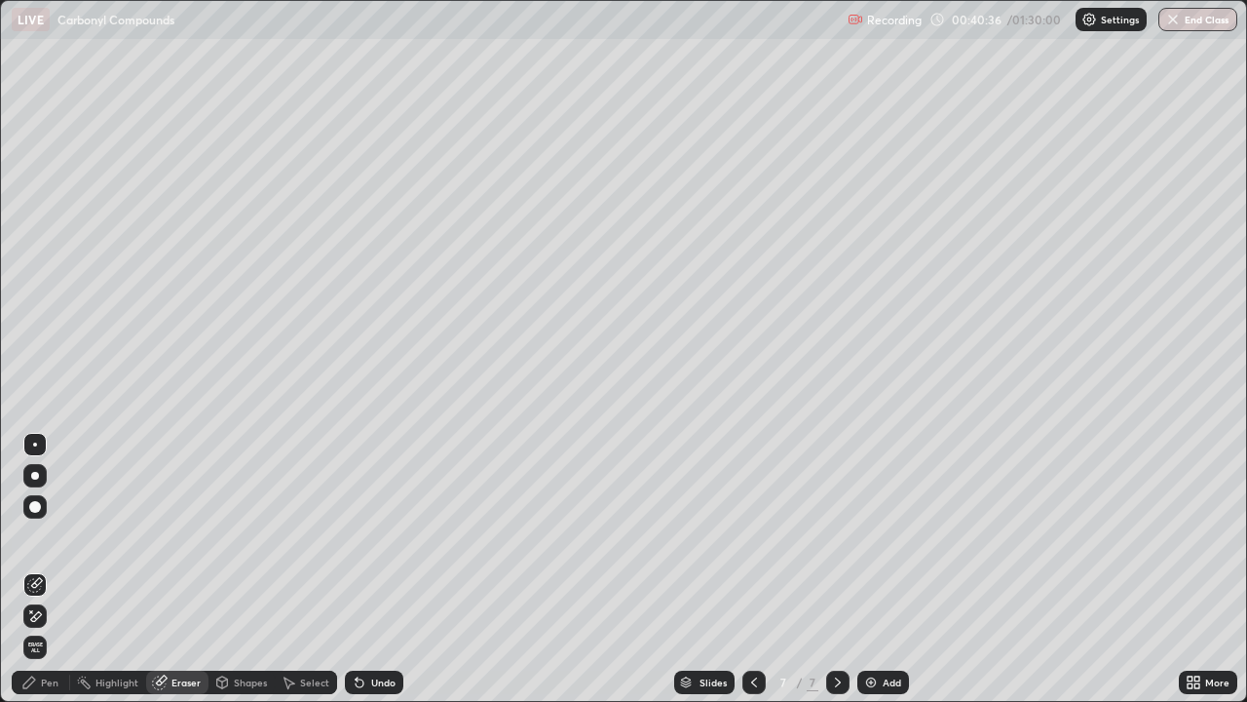
click at [47, 536] on div "Pen" at bounding box center [50, 682] width 18 height 10
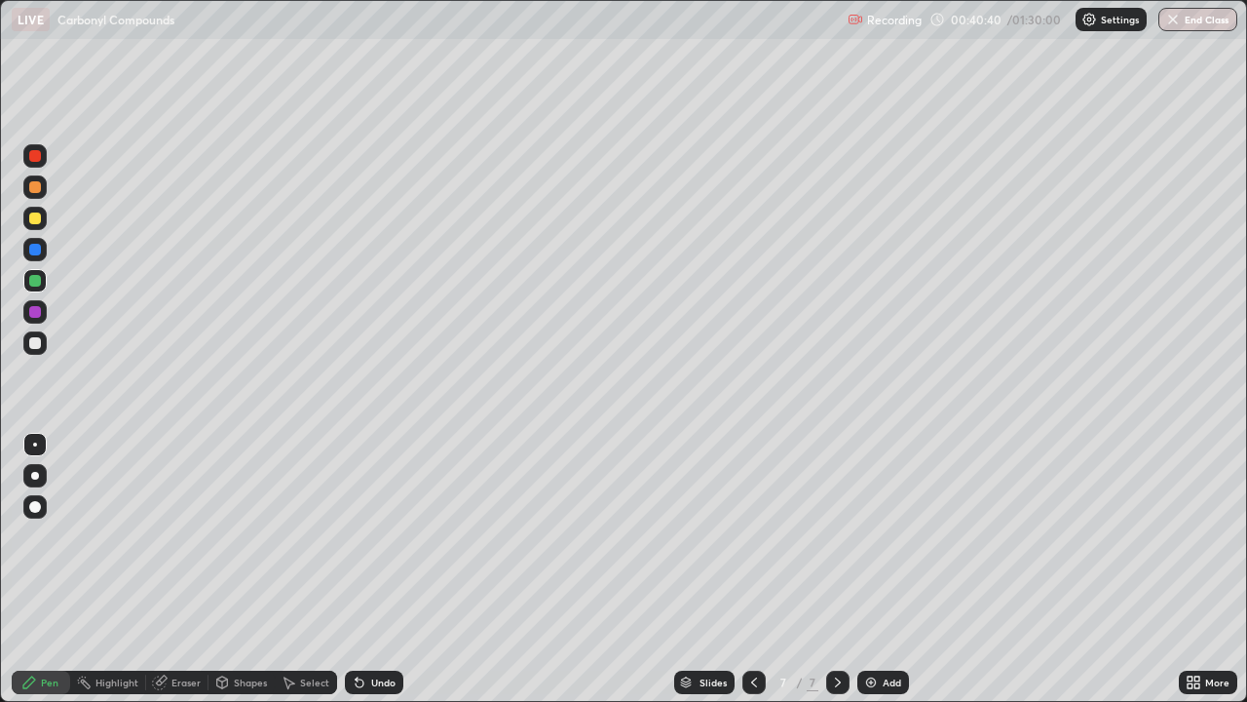
click at [34, 313] on div at bounding box center [35, 312] width 12 height 12
click at [868, 536] on div "Add" at bounding box center [883, 681] width 52 height 23
click at [29, 161] on div at bounding box center [34, 155] width 23 height 23
click at [23, 283] on div at bounding box center [34, 280] width 23 height 23
click at [37, 213] on div at bounding box center [35, 218] width 12 height 12
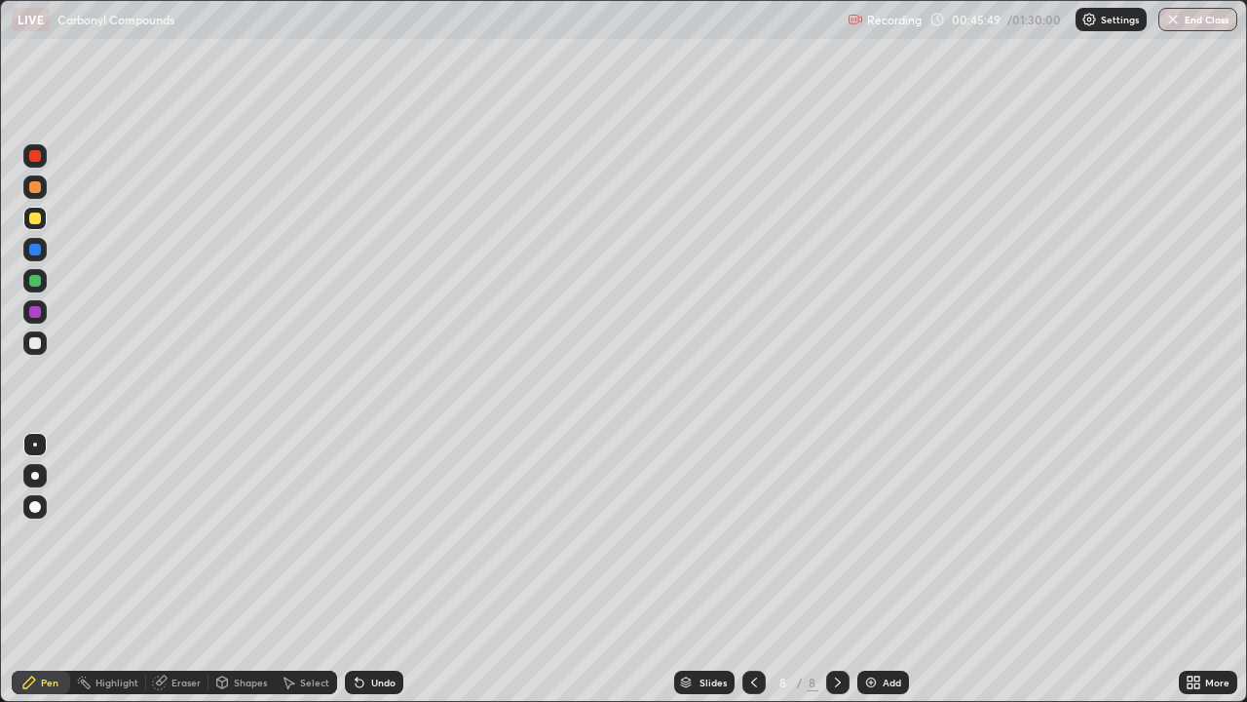
click at [26, 249] on div at bounding box center [34, 249] width 23 height 23
click at [752, 536] on icon at bounding box center [754, 682] width 16 height 16
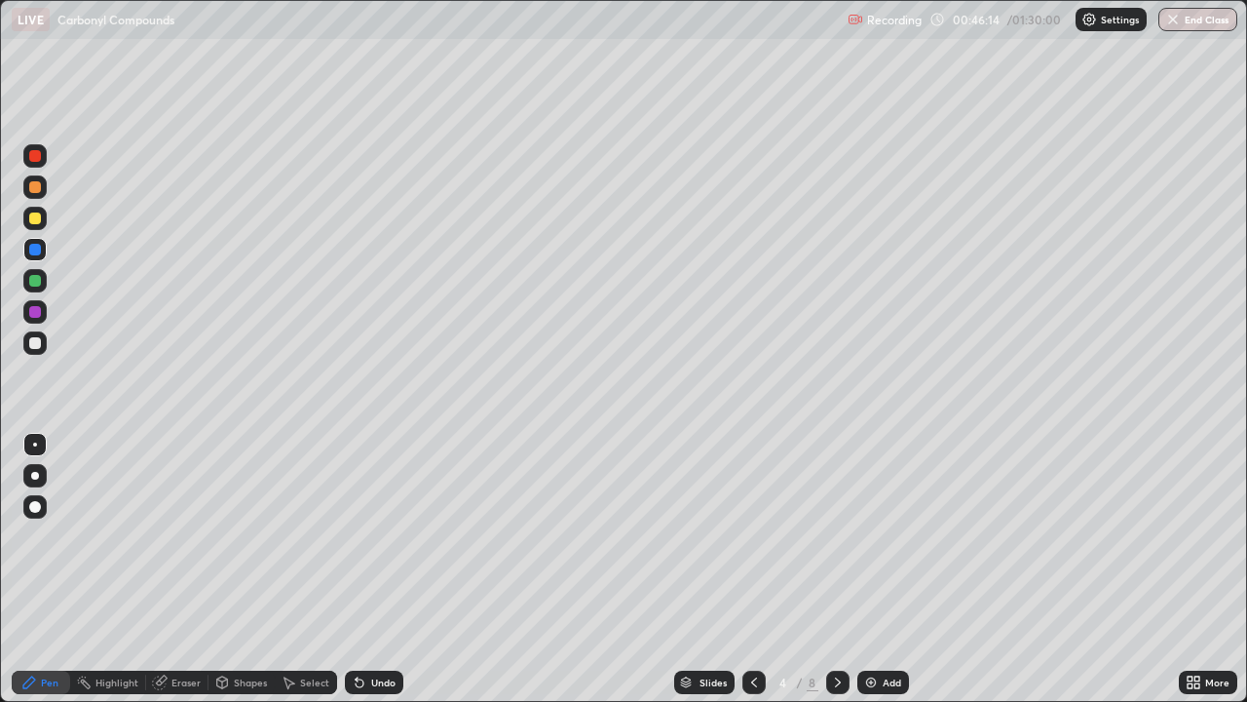
click at [845, 536] on div at bounding box center [837, 681] width 23 height 23
click at [839, 536] on div at bounding box center [837, 681] width 23 height 23
click at [833, 536] on icon at bounding box center [838, 682] width 16 height 16
click at [836, 536] on icon at bounding box center [838, 682] width 16 height 16
click at [38, 348] on div at bounding box center [35, 343] width 12 height 12
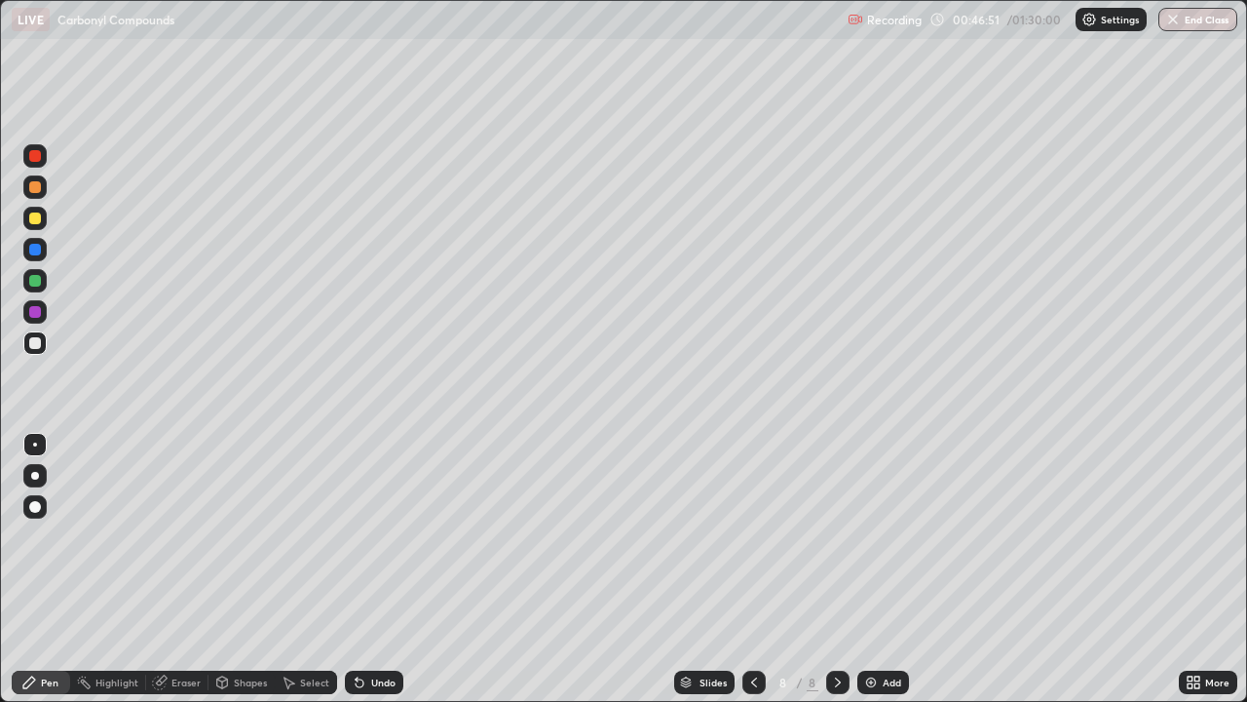
click at [35, 319] on div at bounding box center [34, 311] width 23 height 23
click at [39, 350] on div at bounding box center [34, 342] width 23 height 23
click at [31, 344] on div at bounding box center [35, 343] width 12 height 12
click at [866, 536] on img at bounding box center [871, 682] width 16 height 16
click at [38, 156] on div at bounding box center [35, 156] width 12 height 12
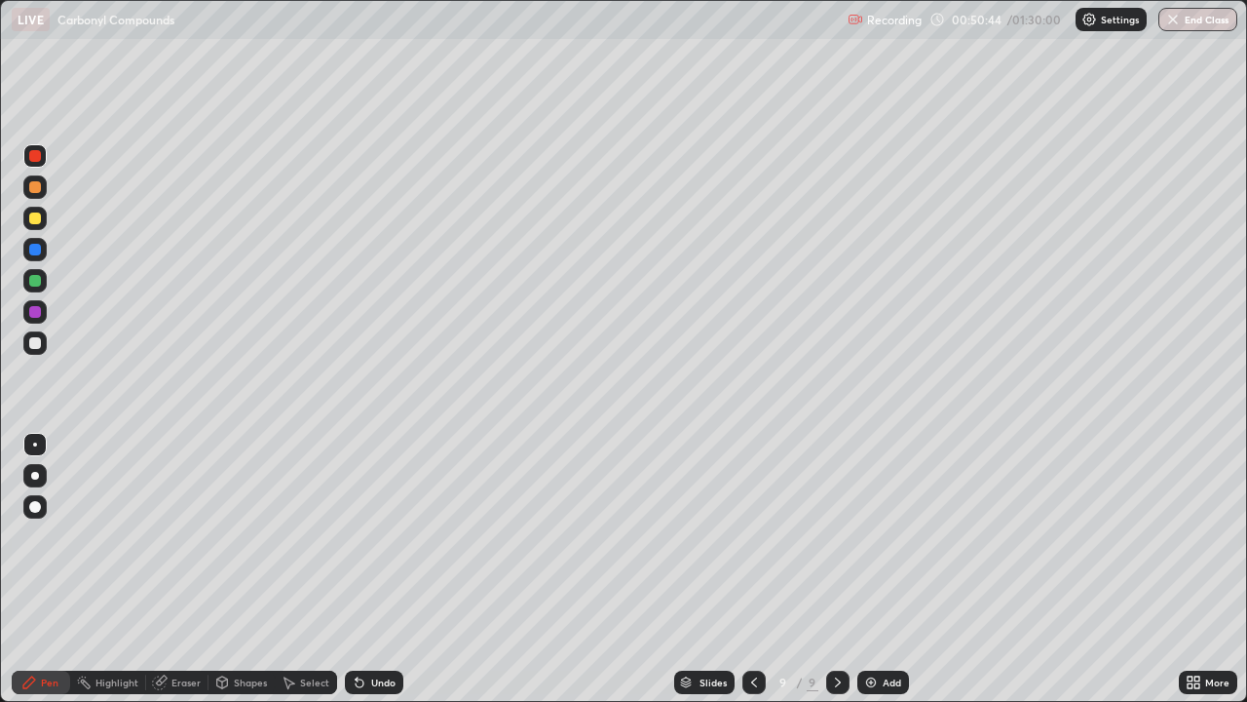
click at [27, 283] on div at bounding box center [34, 280] width 23 height 23
click at [33, 249] on div at bounding box center [35, 250] width 12 height 12
click at [754, 536] on icon at bounding box center [754, 682] width 16 height 16
click at [836, 536] on icon at bounding box center [838, 682] width 16 height 16
click at [34, 320] on div at bounding box center [34, 311] width 23 height 23
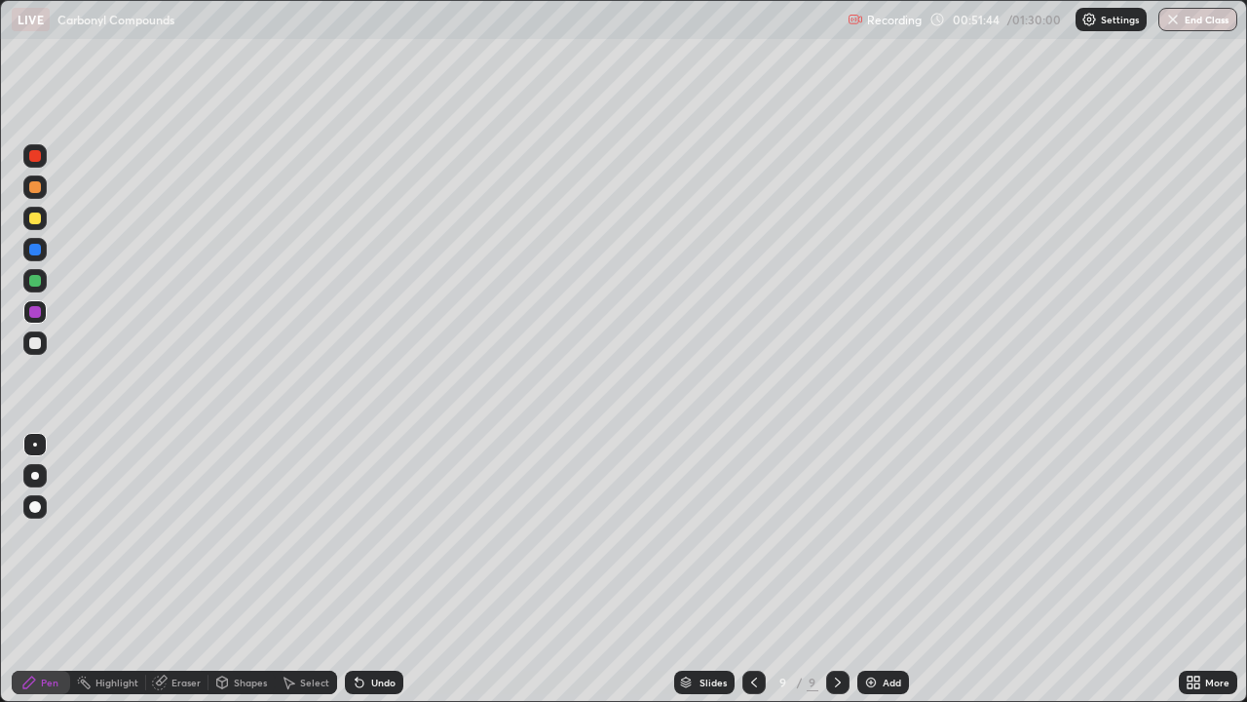
click at [25, 315] on div at bounding box center [34, 311] width 23 height 23
click at [24, 220] on div at bounding box center [34, 218] width 23 height 23
click at [375, 536] on div "Undo" at bounding box center [374, 681] width 58 height 23
click at [37, 311] on div at bounding box center [35, 312] width 12 height 12
click at [877, 536] on div "Add" at bounding box center [883, 681] width 52 height 23
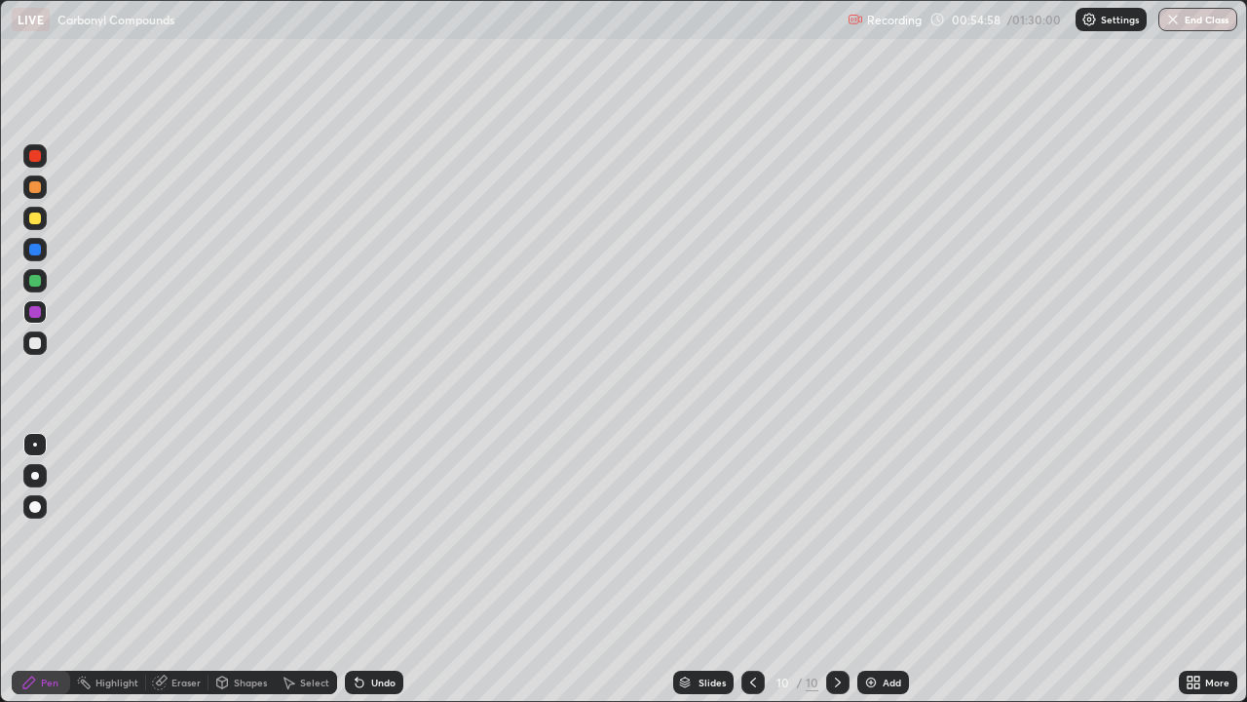
click at [45, 155] on div at bounding box center [34, 155] width 23 height 23
click at [42, 346] on div at bounding box center [34, 342] width 23 height 23
click at [752, 536] on icon at bounding box center [753, 682] width 16 height 16
click at [751, 536] on icon at bounding box center [753, 682] width 16 height 16
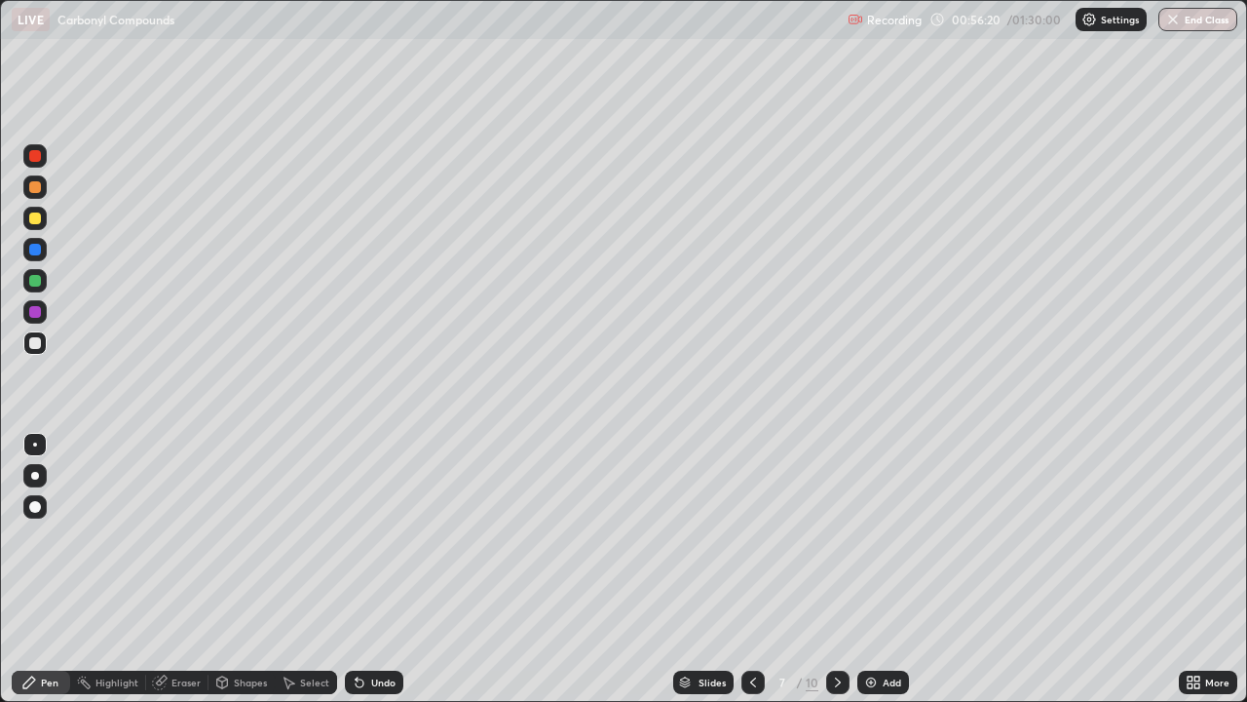
click at [751, 536] on icon at bounding box center [753, 682] width 16 height 16
click at [834, 536] on icon at bounding box center [838, 682] width 16 height 16
click at [836, 536] on icon at bounding box center [838, 682] width 6 height 10
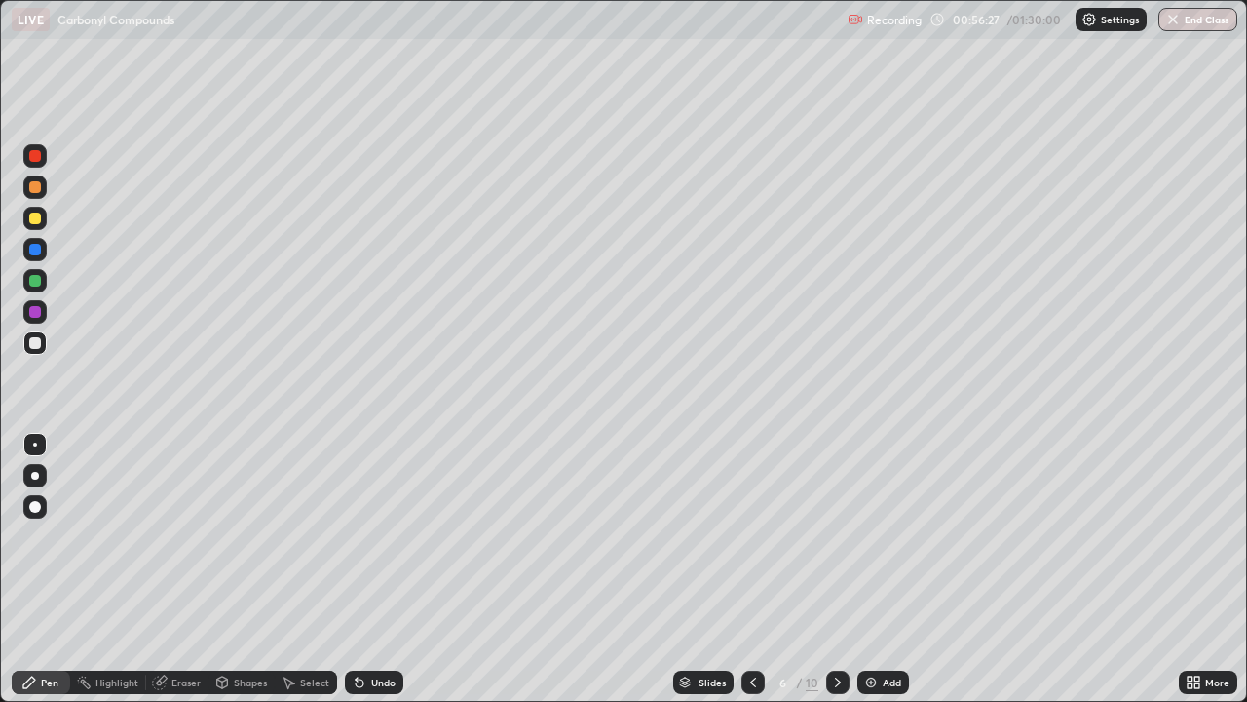
click at [836, 536] on icon at bounding box center [838, 682] width 16 height 16
click at [837, 536] on icon at bounding box center [838, 682] width 16 height 16
click at [836, 536] on icon at bounding box center [838, 682] width 16 height 16
click at [833, 536] on icon at bounding box center [838, 682] width 16 height 16
click at [25, 224] on div at bounding box center [34, 218] width 23 height 23
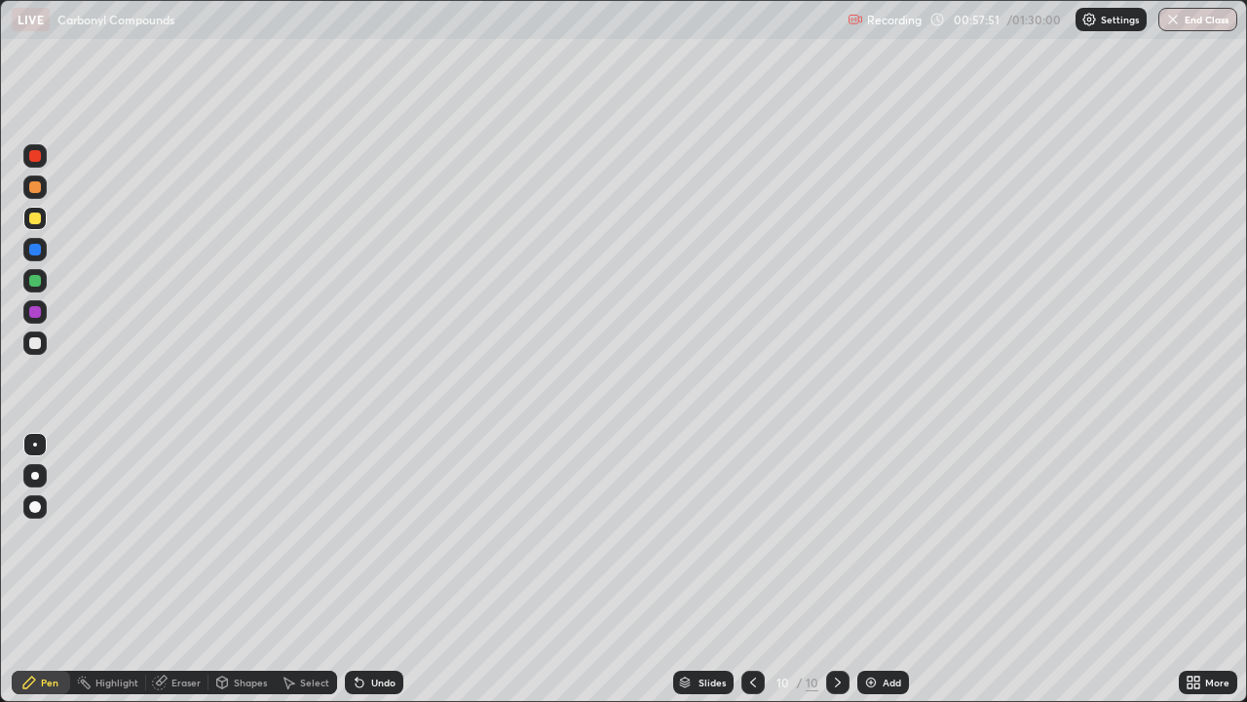
click at [42, 319] on div at bounding box center [34, 311] width 23 height 23
click at [873, 536] on img at bounding box center [871, 682] width 16 height 16
click at [39, 156] on div at bounding box center [35, 156] width 12 height 12
click at [34, 215] on div at bounding box center [35, 218] width 12 height 12
click at [752, 536] on icon at bounding box center [754, 682] width 16 height 16
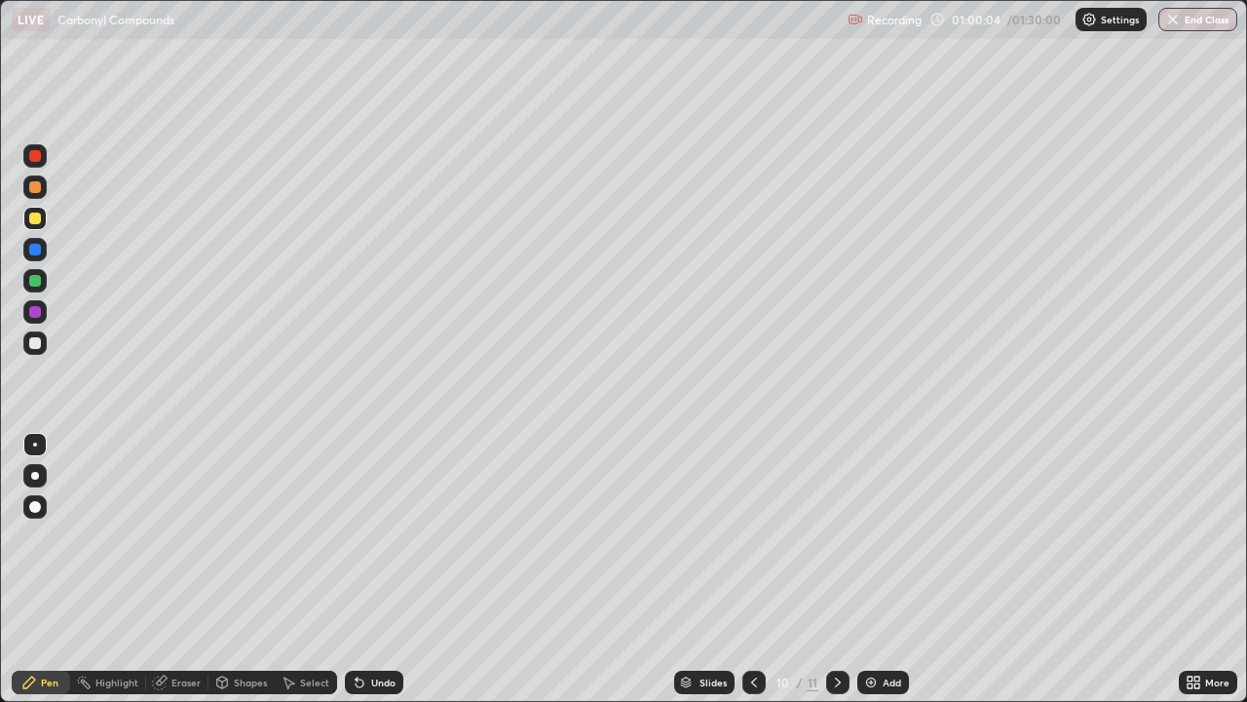
click at [835, 536] on icon at bounding box center [838, 682] width 16 height 16
click at [753, 536] on icon at bounding box center [754, 682] width 16 height 16
click at [754, 536] on icon at bounding box center [754, 682] width 16 height 16
click at [831, 536] on icon at bounding box center [838, 682] width 16 height 16
click at [836, 536] on icon at bounding box center [838, 682] width 16 height 16
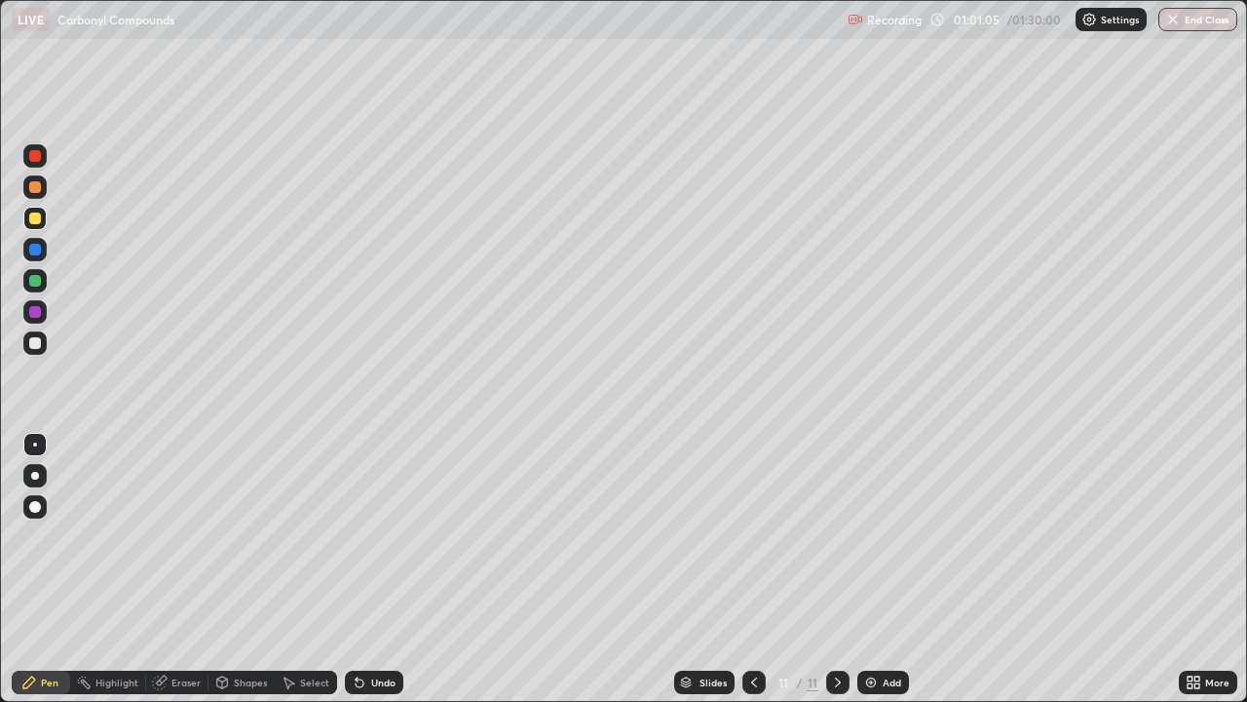
click at [32, 316] on div at bounding box center [35, 312] width 12 height 12
click at [38, 344] on div at bounding box center [35, 343] width 12 height 12
click at [32, 317] on div at bounding box center [35, 312] width 12 height 12
click at [34, 347] on div at bounding box center [35, 343] width 12 height 12
click at [871, 536] on img at bounding box center [871, 682] width 16 height 16
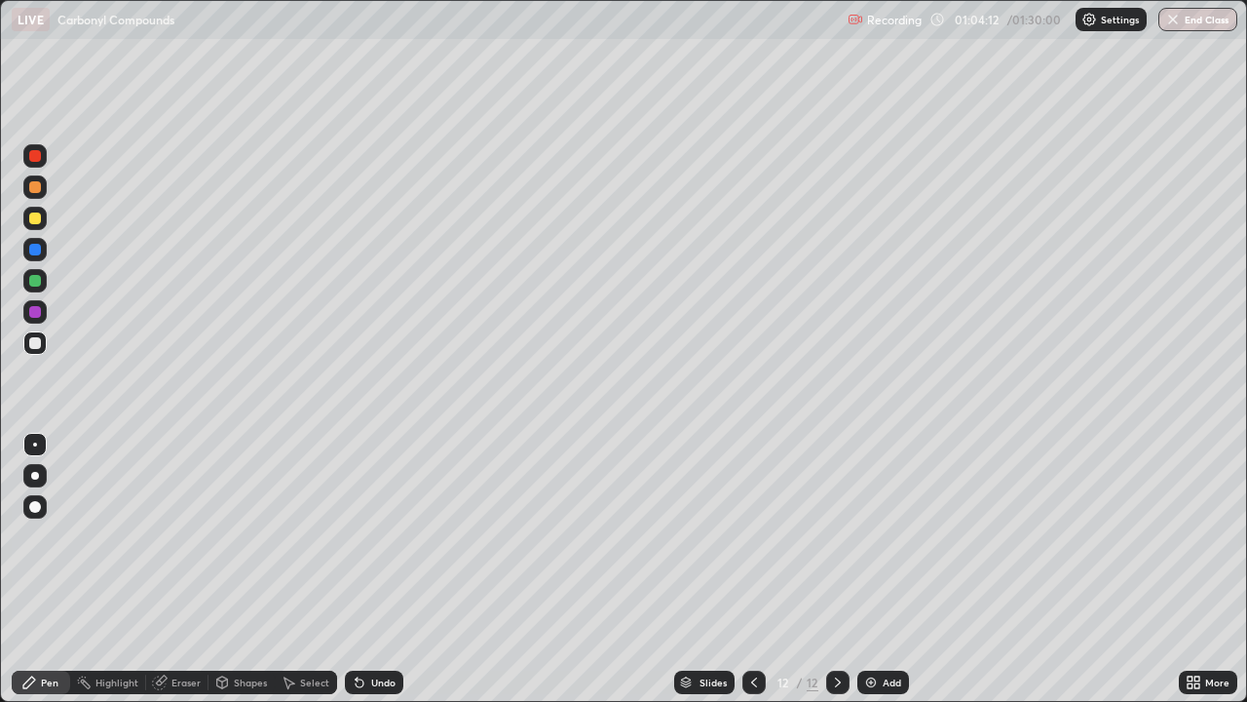
click at [31, 158] on div at bounding box center [35, 156] width 12 height 12
click at [36, 256] on div at bounding box center [34, 249] width 23 height 23
click at [33, 218] on div at bounding box center [35, 218] width 12 height 12
click at [27, 315] on div at bounding box center [34, 311] width 23 height 23
click at [371, 536] on div "Undo" at bounding box center [383, 682] width 24 height 10
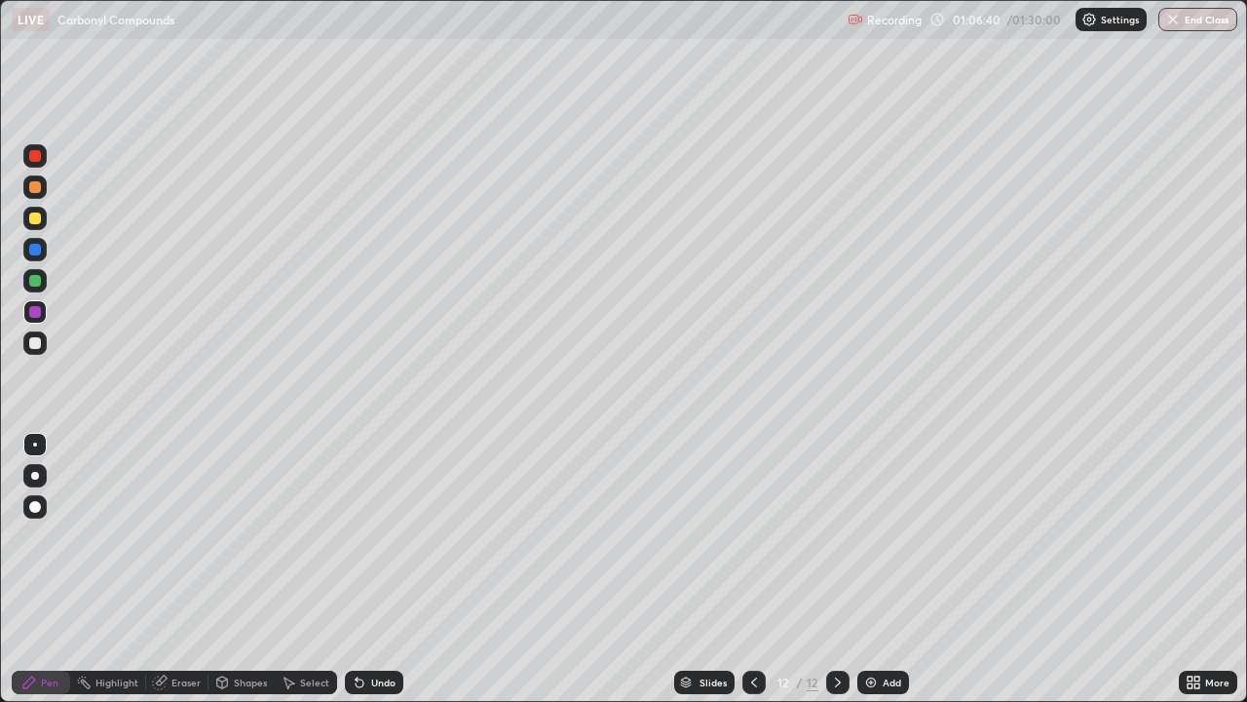
click at [35, 342] on div at bounding box center [35, 343] width 12 height 12
click at [38, 316] on div at bounding box center [35, 312] width 12 height 12
click at [40, 278] on div at bounding box center [35, 281] width 12 height 12
click at [751, 536] on icon at bounding box center [754, 682] width 6 height 10
click at [753, 536] on icon at bounding box center [754, 682] width 16 height 16
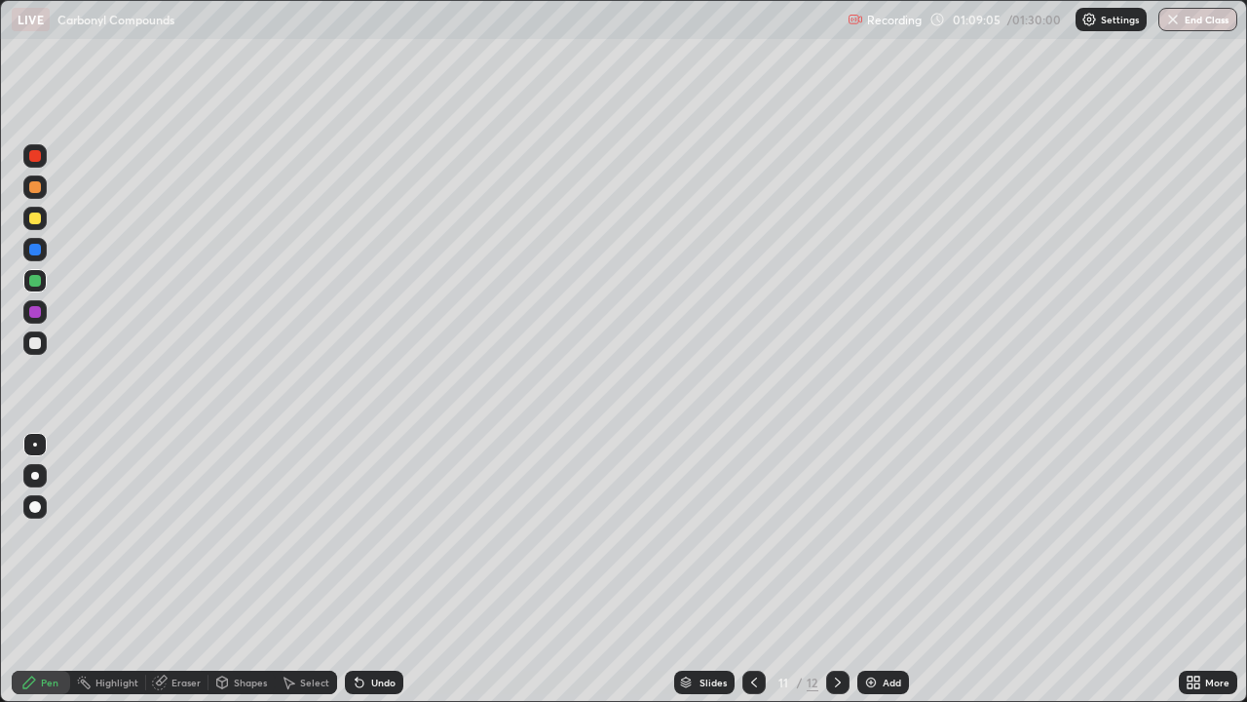
click at [756, 536] on div at bounding box center [754, 681] width 23 height 23
click at [758, 536] on div at bounding box center [754, 681] width 23 height 23
click at [752, 536] on icon at bounding box center [754, 682] width 16 height 16
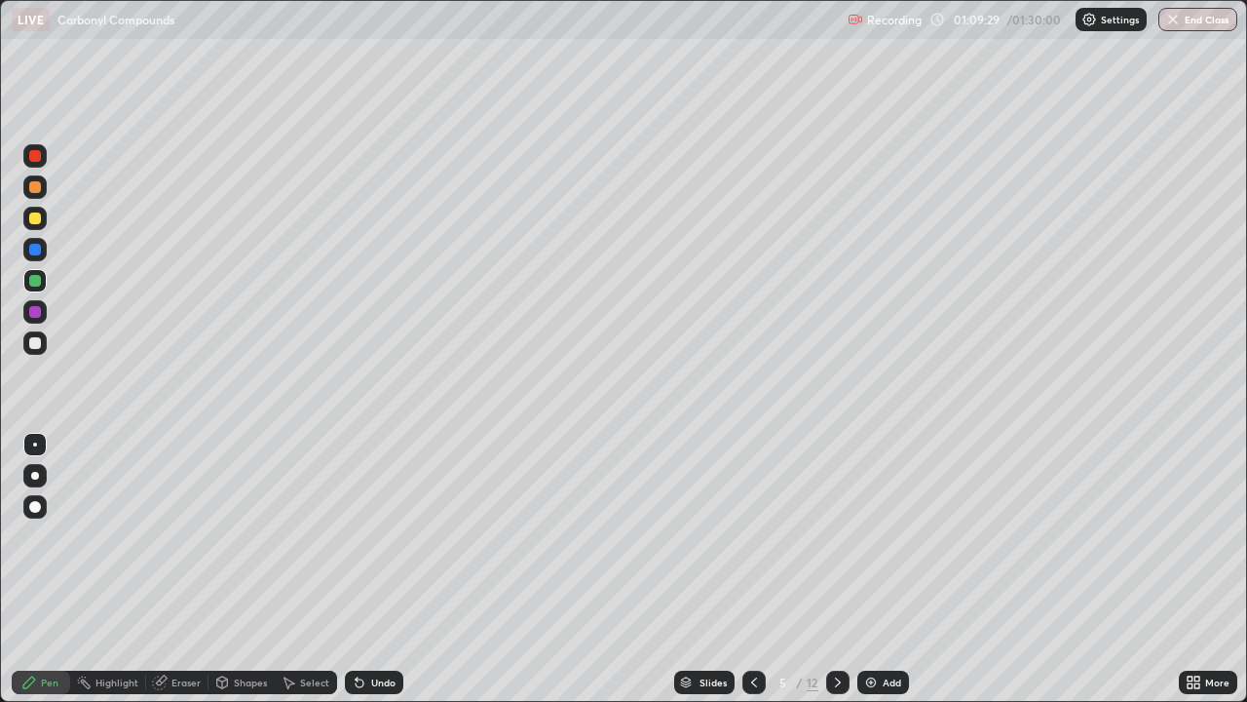
click at [752, 536] on icon at bounding box center [754, 682] width 16 height 16
click at [838, 536] on div at bounding box center [837, 682] width 23 height 39
click at [837, 536] on div at bounding box center [837, 682] width 23 height 39
click at [839, 536] on div at bounding box center [837, 682] width 23 height 39
click at [839, 536] on icon at bounding box center [838, 682] width 16 height 16
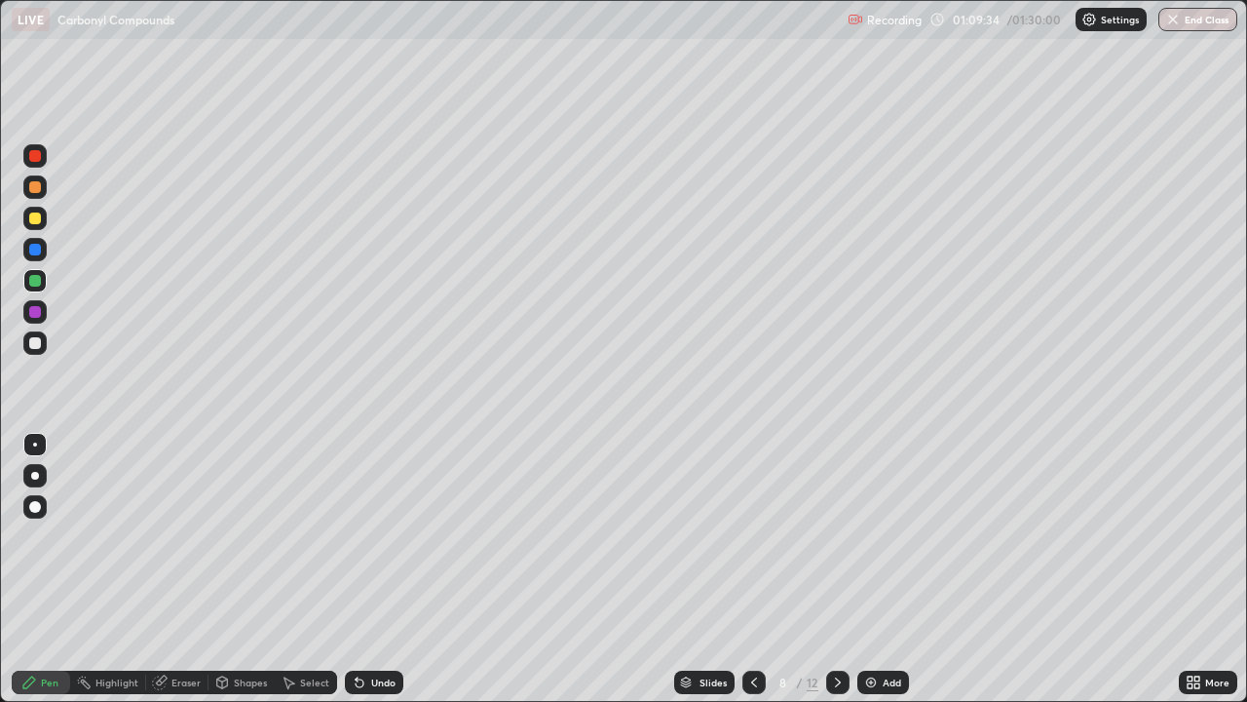
click at [838, 536] on icon at bounding box center [838, 682] width 16 height 16
click at [839, 536] on icon at bounding box center [838, 682] width 16 height 16
click at [837, 536] on icon at bounding box center [838, 682] width 16 height 16
click at [36, 312] on div at bounding box center [35, 312] width 12 height 12
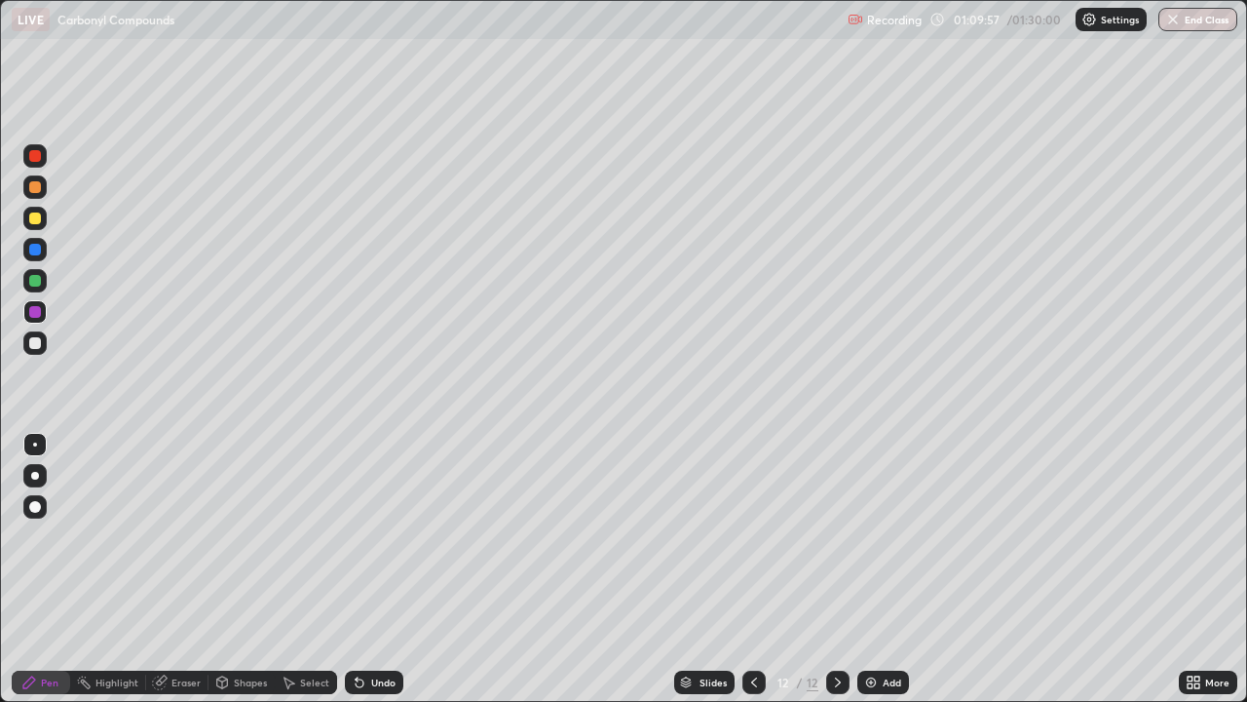
click at [39, 223] on div at bounding box center [35, 218] width 12 height 12
click at [375, 536] on div "Undo" at bounding box center [383, 682] width 24 height 10
click at [883, 536] on div "Add" at bounding box center [892, 682] width 19 height 10
click at [37, 156] on div at bounding box center [35, 156] width 12 height 12
click at [34, 345] on div at bounding box center [35, 343] width 12 height 12
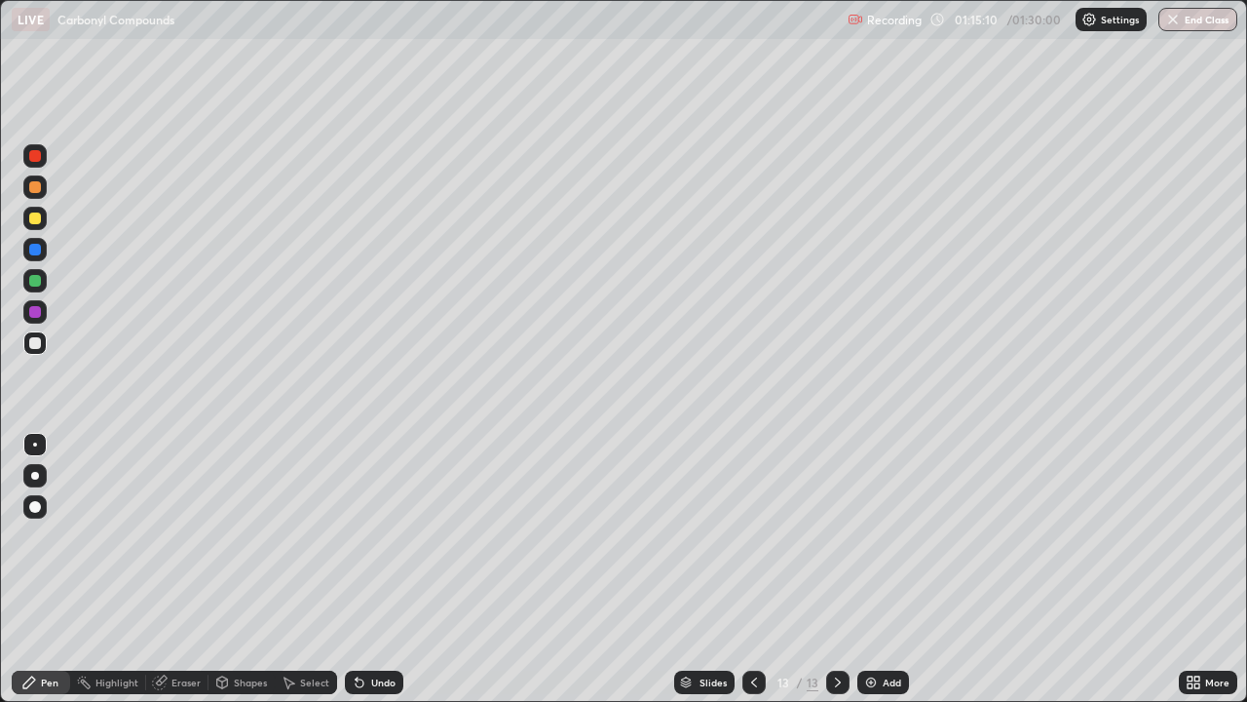
click at [35, 219] on div at bounding box center [35, 218] width 12 height 12
click at [34, 343] on div at bounding box center [35, 343] width 12 height 12
click at [39, 284] on div at bounding box center [35, 281] width 12 height 12
click at [749, 536] on icon at bounding box center [754, 682] width 16 height 16
click at [832, 536] on icon at bounding box center [838, 682] width 16 height 16
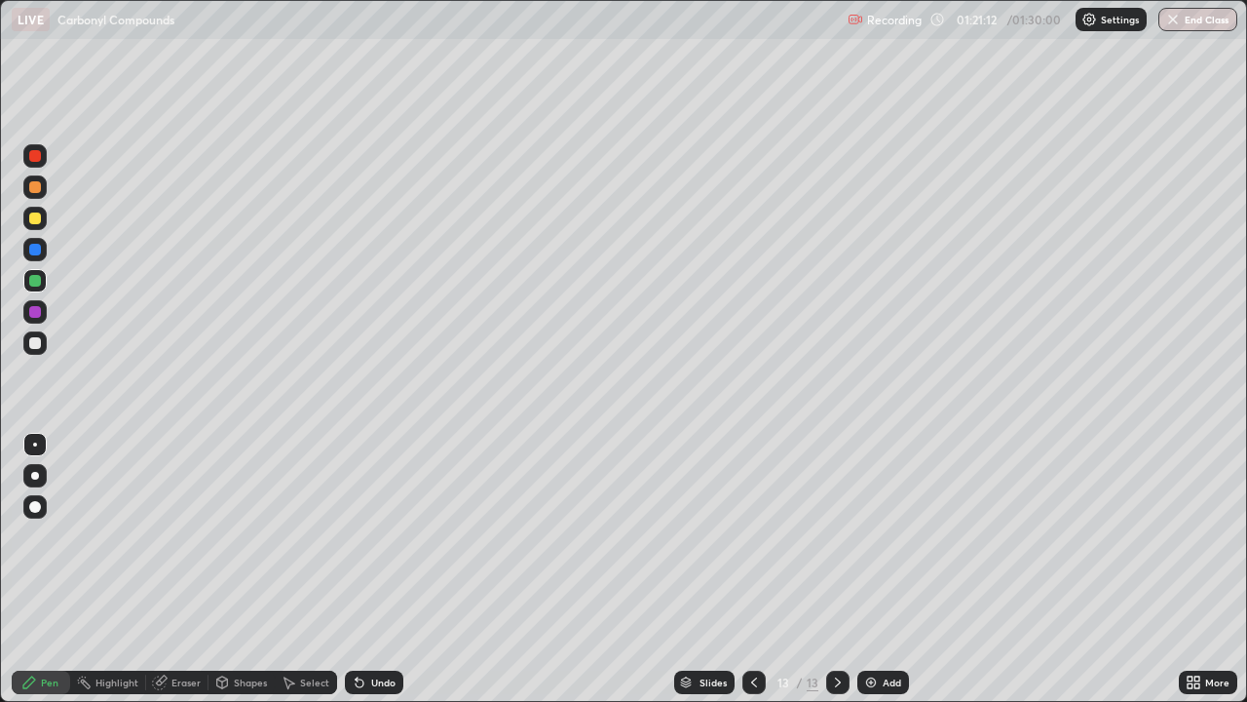
click at [1203, 28] on button "End Class" at bounding box center [1198, 19] width 79 height 23
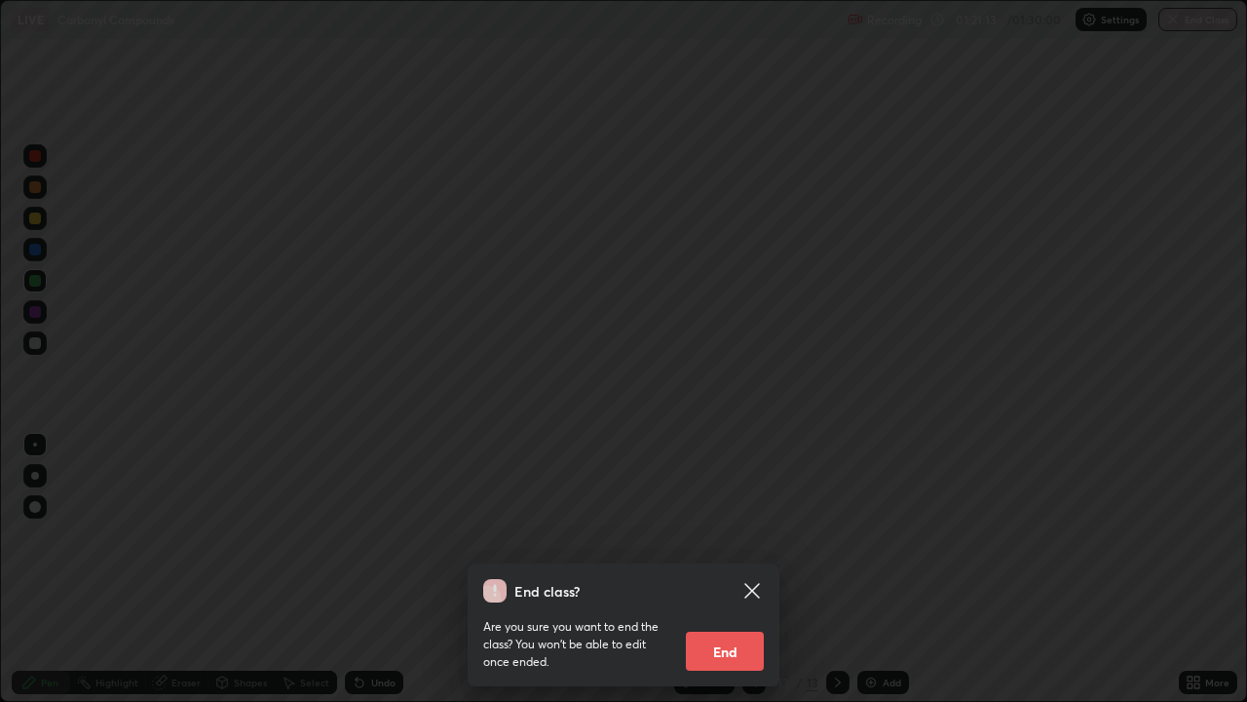
click at [726, 536] on button "End" at bounding box center [725, 650] width 78 height 39
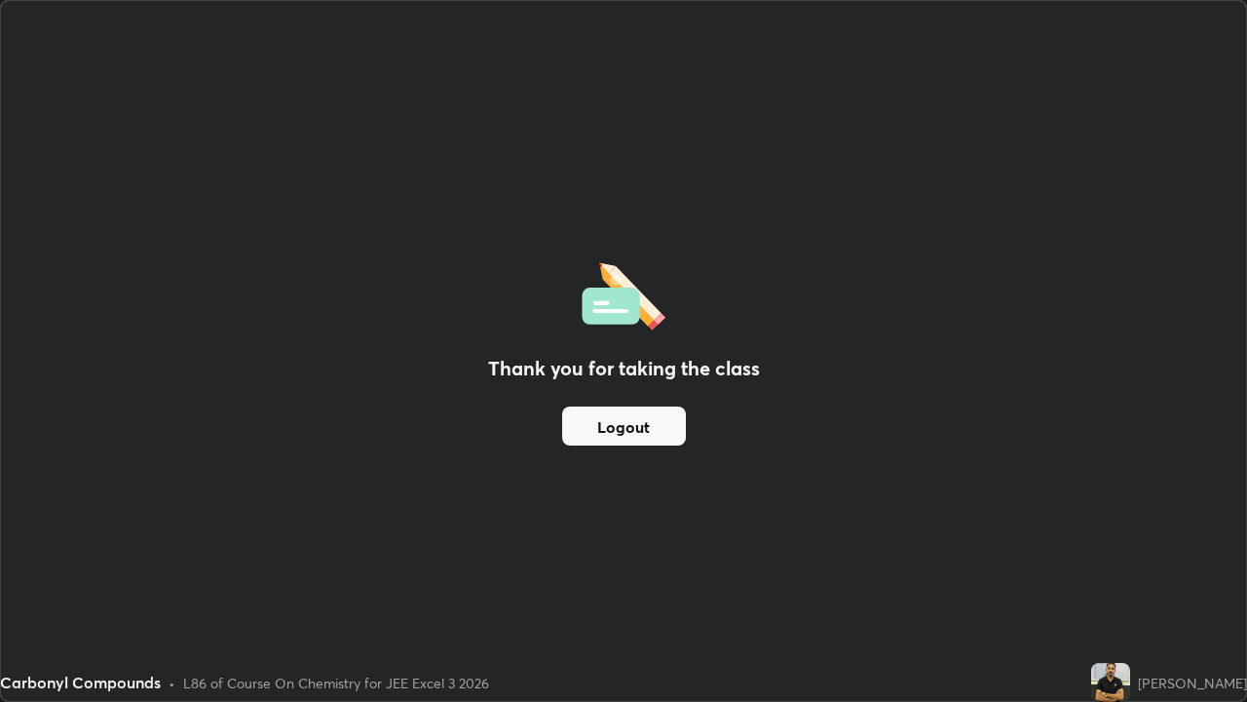
click at [598, 421] on button "Logout" at bounding box center [624, 425] width 124 height 39
